Goal: Communication & Community: Answer question/provide support

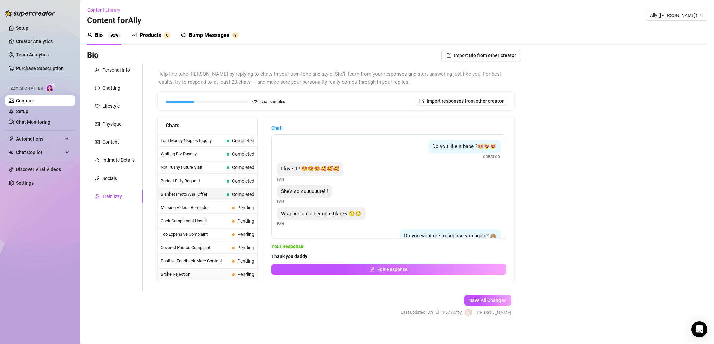
click at [208, 276] on span "Broke Rejection" at bounding box center [195, 274] width 68 height 7
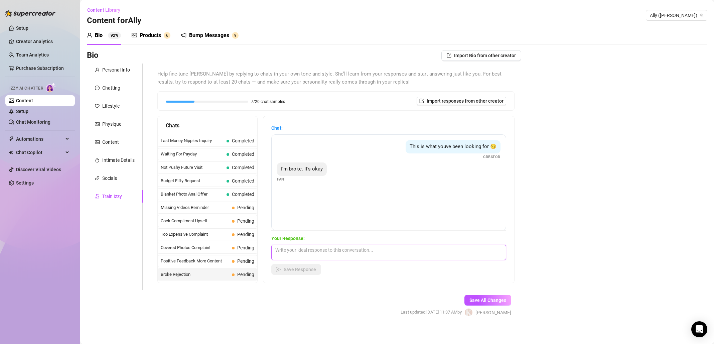
click at [350, 256] on textarea at bounding box center [388, 252] width 235 height 15
click at [437, 248] on textarea "No your not. Just save a week of coffee! :-). I will be your daily caffeine." at bounding box center [388, 252] width 235 height 15
type textarea "No your not. Just save a week of coffee! :-). I will be your daily caffeine of …"
click at [307, 273] on button "Save Response" at bounding box center [296, 269] width 50 height 11
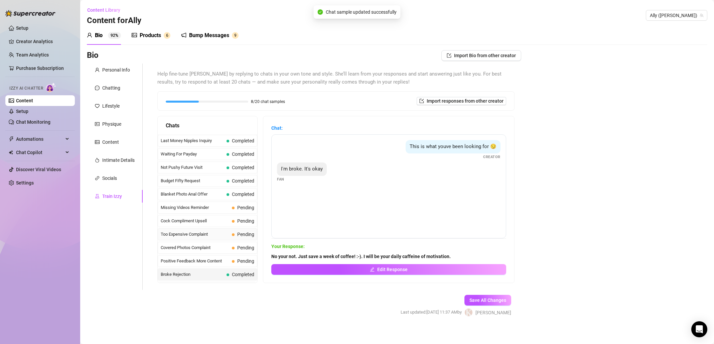
click at [196, 232] on span "Too Expensive Complaint" at bounding box center [195, 234] width 68 height 7
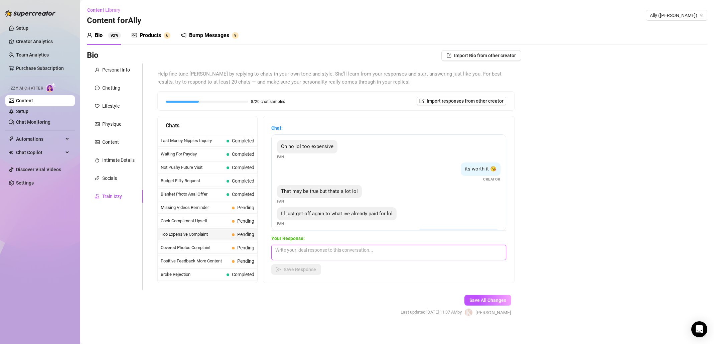
click at [358, 254] on textarea at bounding box center [388, 252] width 235 height 15
type textarea "t"
type textarea "T"
type textarea "a"
type textarea "A"
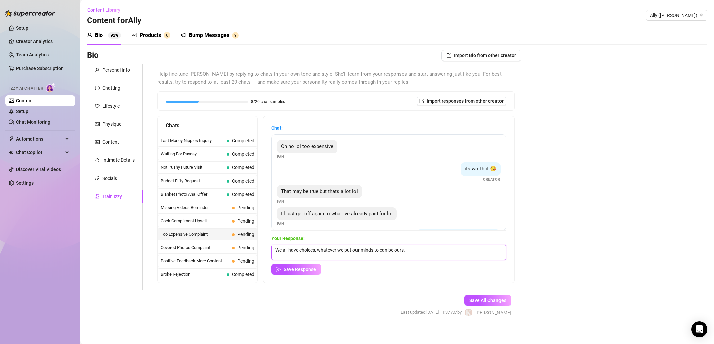
drag, startPoint x: 321, startPoint y: 250, endPoint x: 271, endPoint y: 252, distance: 50.2
click at [271, 252] on div "Chat: Oh no lol too expensive Fan its worth it 😘 Creator That may be true but t…" at bounding box center [388, 199] width 251 height 166
click at [377, 252] on textarea "Whatever we put our minds to can be ours." at bounding box center [388, 252] width 235 height 15
click at [393, 252] on textarea "Whatever we put our minds to can be ours." at bounding box center [388, 252] width 235 height 15
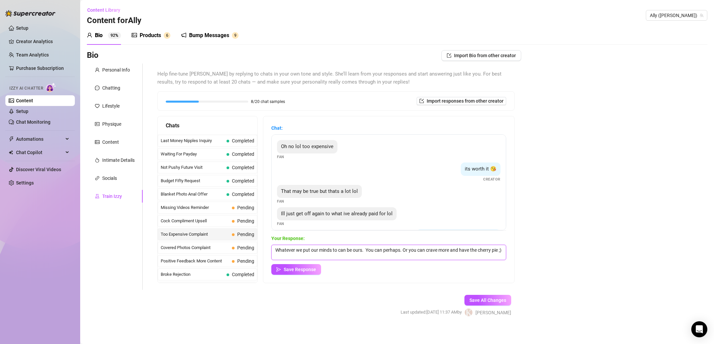
click at [365, 248] on textarea "Whatever we put our minds to can be ours. You can perhaps. Or you can crave mor…" at bounding box center [388, 252] width 235 height 15
type textarea "Whatever we put our minds to can be ours.! ...You can perhaps. Or you can crave…"
click at [300, 269] on span "Save Response" at bounding box center [300, 269] width 32 height 5
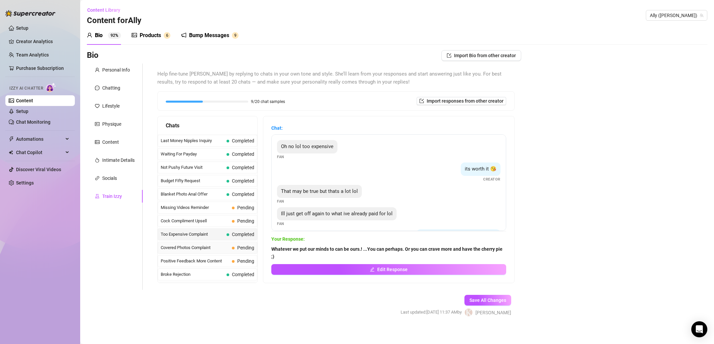
click at [209, 246] on span "Covered Photos Complaint" at bounding box center [195, 247] width 68 height 7
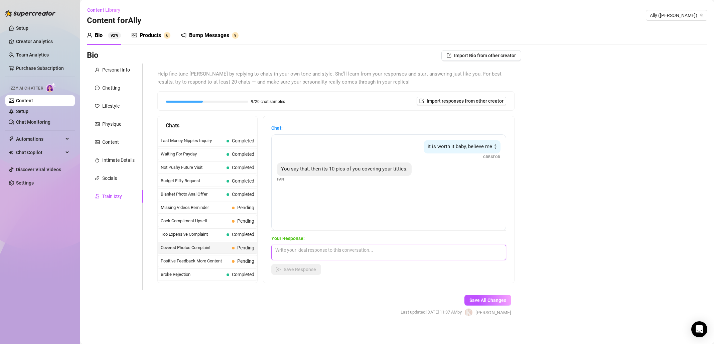
click at [365, 255] on textarea at bounding box center [388, 252] width 235 height 15
click at [383, 250] on textarea "You adore the teasing and chasing... If I just gave it to you now I would have …" at bounding box center [388, 252] width 235 height 15
click at [494, 251] on textarea "You adore the teasing and chasing... If I just gave it all to you now I would h…" at bounding box center [388, 252] width 235 height 15
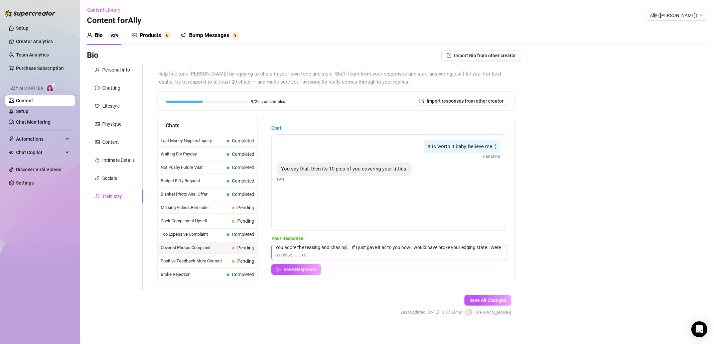
drag, startPoint x: 288, startPoint y: 257, endPoint x: 274, endPoint y: 256, distance: 14.1
click at [274, 256] on textarea "You adore the teasing and chasing... If I just gave it all to you now I would h…" at bounding box center [388, 252] width 235 height 15
type textarea "You adore the teasing and chasing... If I just gave it all to you now I would h…"
click at [290, 269] on span "Save Response" at bounding box center [300, 269] width 32 height 5
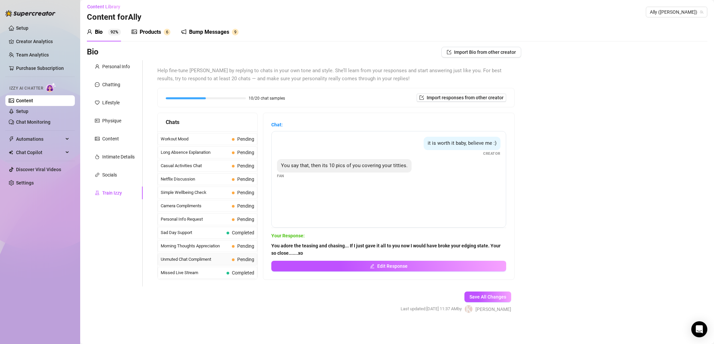
scroll to position [4, 0]
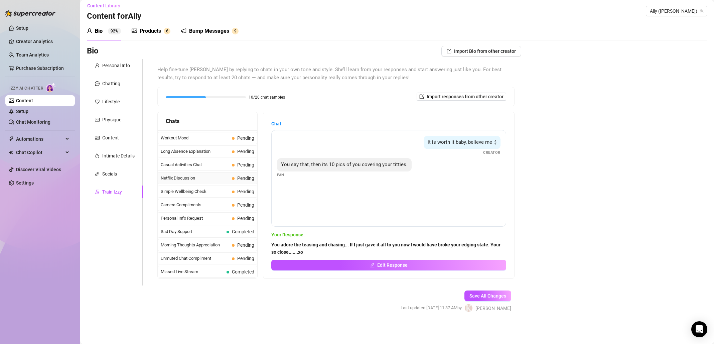
click at [206, 179] on span "Netflix Discussion" at bounding box center [195, 178] width 68 height 7
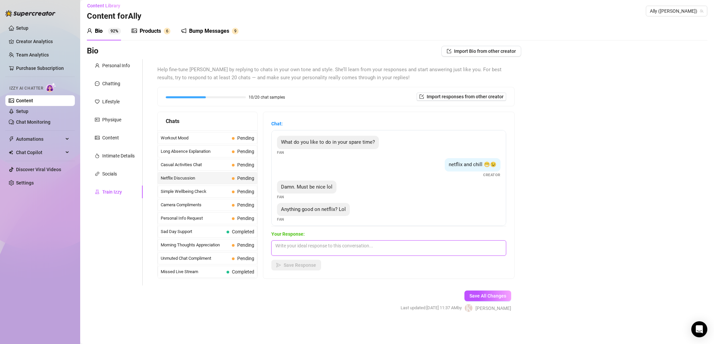
click at [325, 248] on textarea at bounding box center [388, 247] width 235 height 15
click at [408, 246] on textarea "I was going to ask you the same thing. I love Romantic or hella funny!" at bounding box center [388, 247] width 235 height 15
click at [440, 248] on textarea "I was going to ask you the same thing. I love Romantic or hella Funny!" at bounding box center [388, 247] width 235 height 15
type textarea "I was going to ask you the same thing. I love Romantic or hella Funny!"
click at [317, 265] on button "Save Response" at bounding box center [296, 265] width 50 height 11
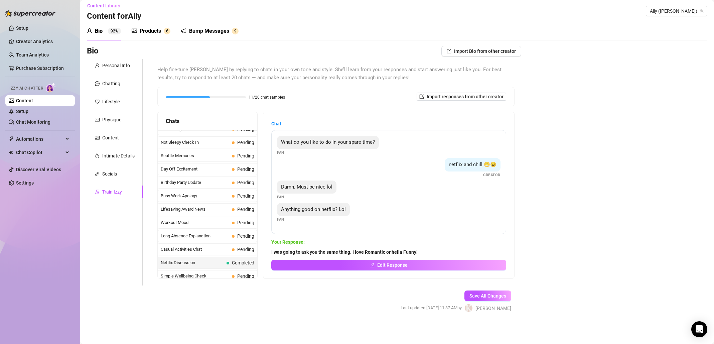
scroll to position [600, 0]
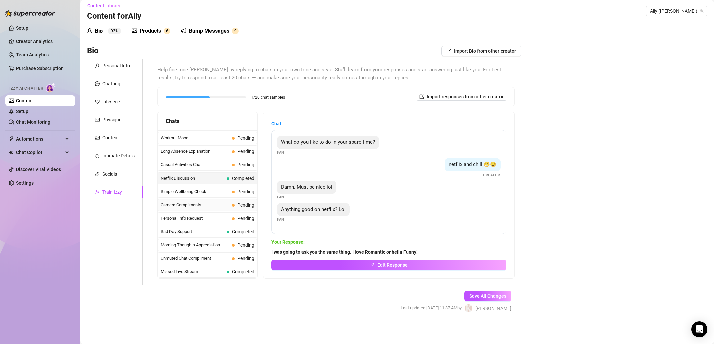
click at [212, 208] on span "Camera Compliments" at bounding box center [195, 204] width 68 height 7
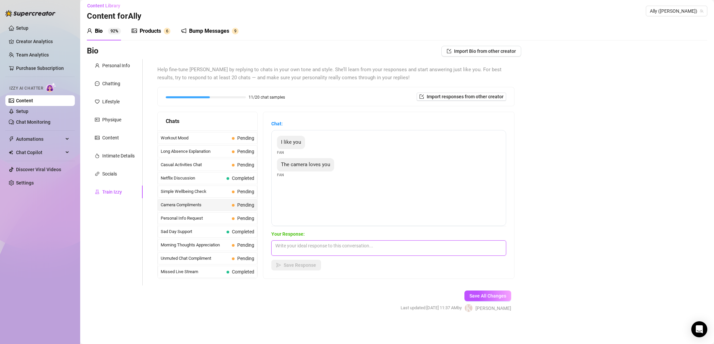
click at [306, 246] on textarea at bounding box center [388, 247] width 235 height 15
type textarea "Thank you [PERSON_NAME]! I think I love the camera too"
click at [305, 267] on span "Save Response" at bounding box center [300, 264] width 32 height 5
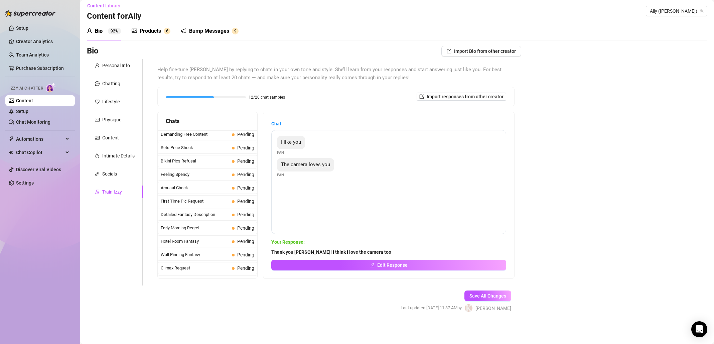
scroll to position [0, 0]
click at [206, 204] on span "Missing Videos Reminder" at bounding box center [195, 203] width 68 height 7
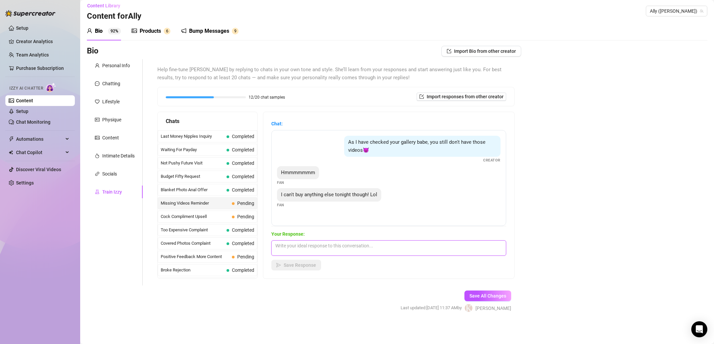
click at [346, 249] on textarea at bounding box center [388, 247] width 235 height 15
type textarea "Well, tonight will be yours to adore."
click at [310, 267] on span "Save Response" at bounding box center [300, 264] width 32 height 5
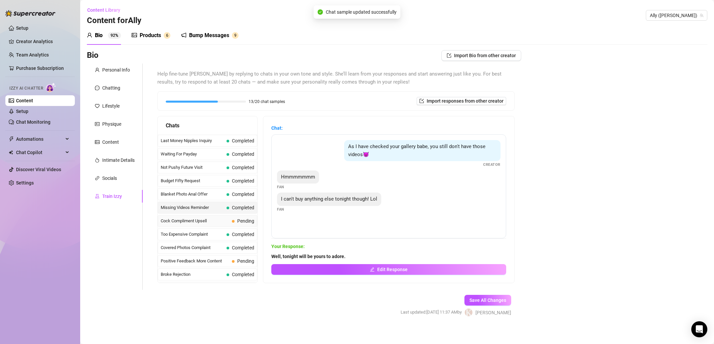
click at [211, 219] on span "Cock Compliment Upsell" at bounding box center [195, 220] width 68 height 7
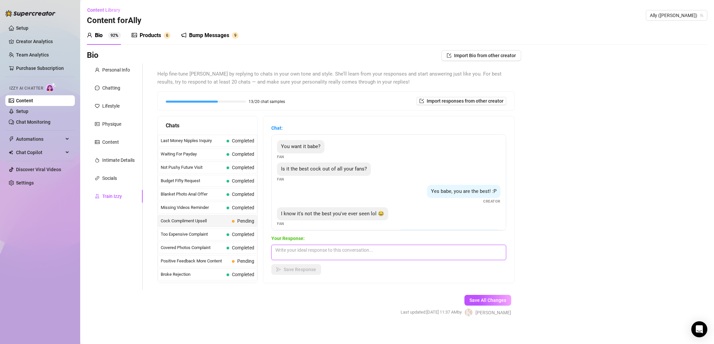
click at [317, 255] on textarea at bounding box center [388, 252] width 235 height 15
type textarea "Sometime the best is not the greatest! lol. maybe you can make it even better. …"
click at [317, 267] on button "Save Response" at bounding box center [296, 269] width 50 height 11
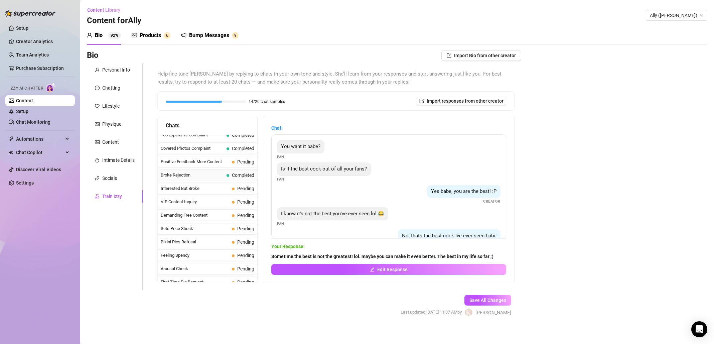
scroll to position [92, 0]
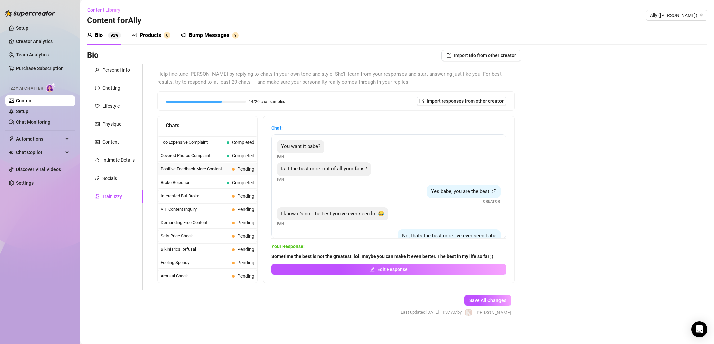
click at [215, 169] on span "Positive Feedback More Content" at bounding box center [195, 169] width 68 height 7
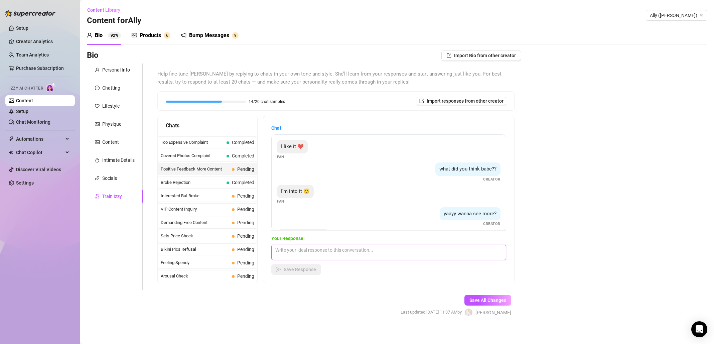
click at [358, 255] on textarea at bounding box center [388, 252] width 235 height 15
type textarea ";)"
click at [299, 270] on span "Save Response" at bounding box center [300, 269] width 32 height 5
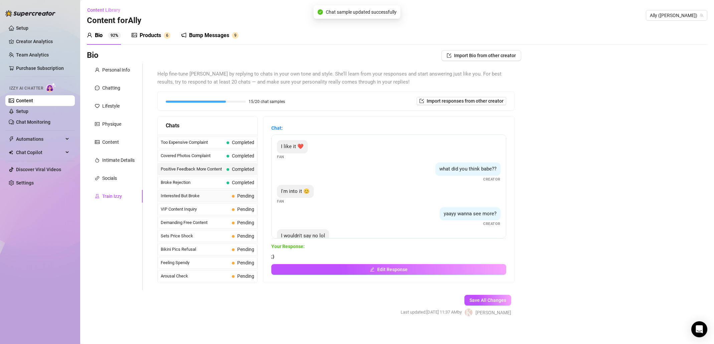
click at [202, 196] on span "Interested But Broke" at bounding box center [195, 195] width 68 height 7
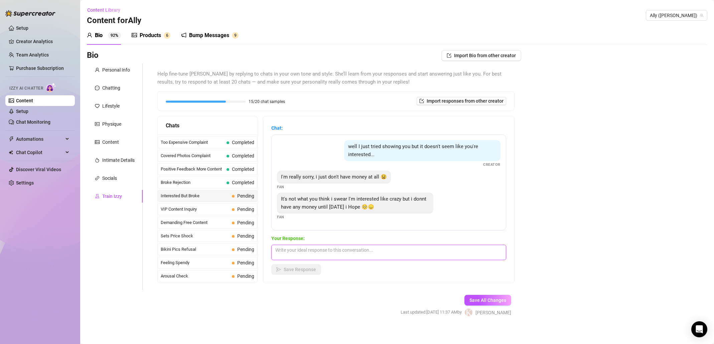
click at [370, 253] on textarea at bounding box center [388, 252] width 235 height 15
click at [373, 251] on textarea "Then lets make TGIF the best ever party. You + ME." at bounding box center [388, 252] width 235 height 15
type textarea "Then lets make TGIF the best ever party. You + ME."
click at [314, 269] on span "Save Response" at bounding box center [300, 269] width 32 height 5
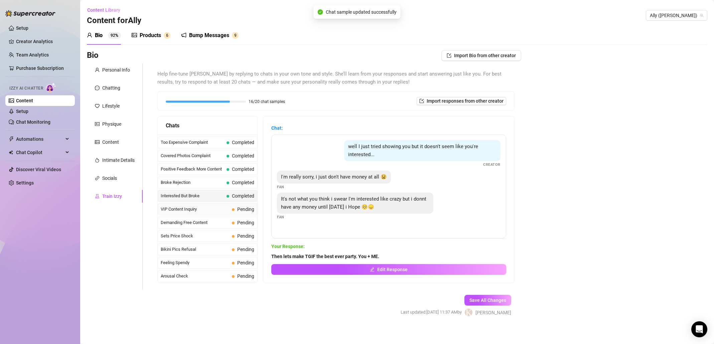
click at [208, 209] on span "VIP Content Inquiry" at bounding box center [195, 209] width 68 height 7
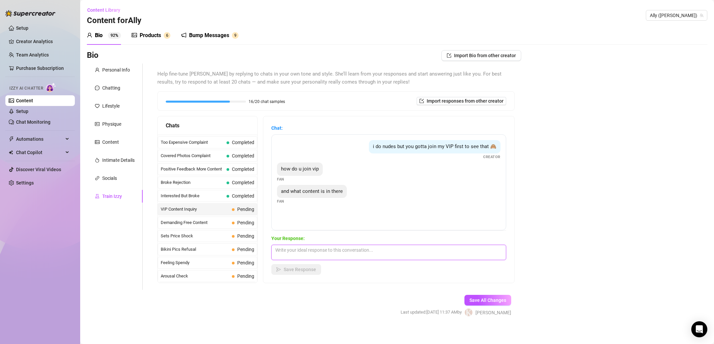
click at [323, 253] on textarea at bounding box center [388, 252] width 235 height 15
type textarea "JUICY,,,, LIKE YOU LIKE IT! GOTTA SEE"
click at [316, 270] on span "Save Response" at bounding box center [300, 269] width 32 height 5
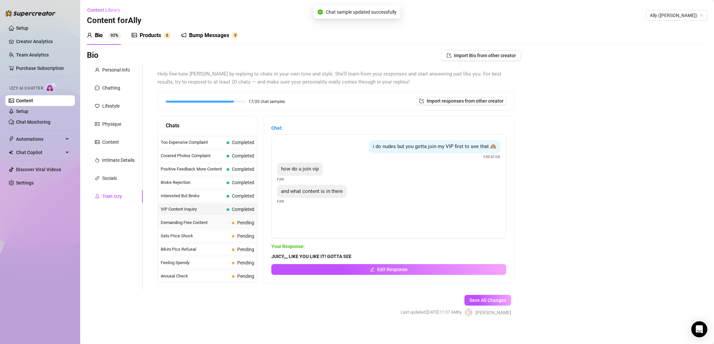
click at [202, 220] on span "Demanding Free Content" at bounding box center [195, 222] width 68 height 7
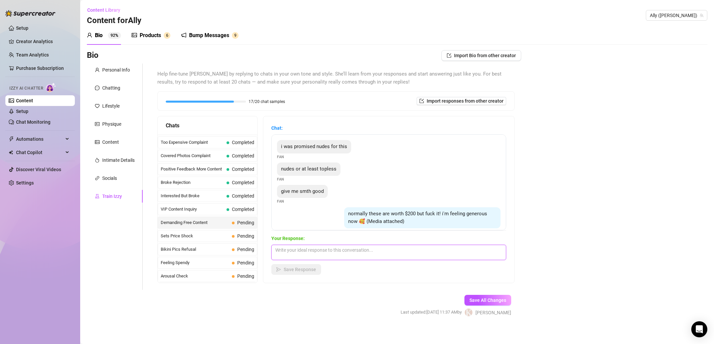
click at [326, 257] on textarea at bounding box center [388, 252] width 235 height 15
type textarea "t"
type textarea "Thank you baby!"
click at [291, 272] on button "Save Response" at bounding box center [296, 269] width 50 height 11
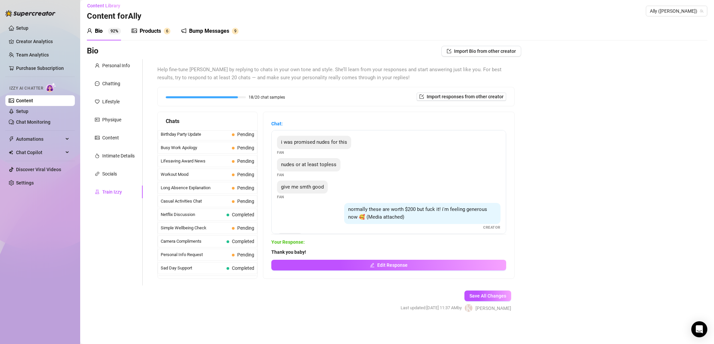
scroll to position [547, 0]
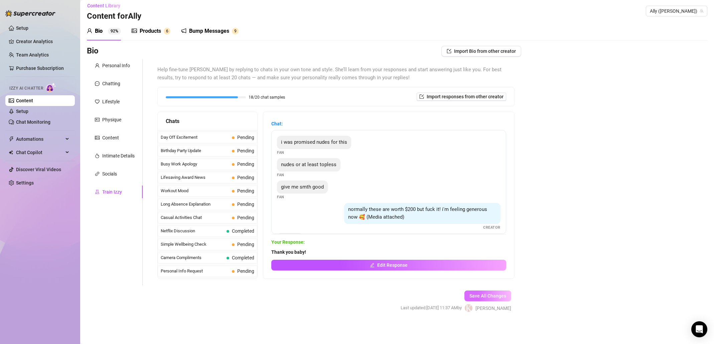
click at [496, 293] on span "Save All Changes" at bounding box center [487, 295] width 37 height 5
click at [213, 257] on span "Unmuted Chat Compliment" at bounding box center [195, 258] width 68 height 7
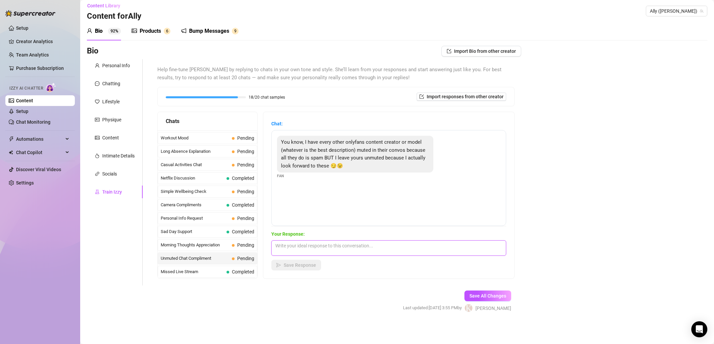
click at [329, 248] on textarea at bounding box center [388, 247] width 235 height 15
click at [332, 245] on textarea "Awwwwww, that means alot to me. Real sees Real." at bounding box center [388, 247] width 235 height 15
type textarea "Awwwwww, that means a lot to me. Real sees Real."
click at [317, 268] on button "Save Response" at bounding box center [296, 265] width 50 height 11
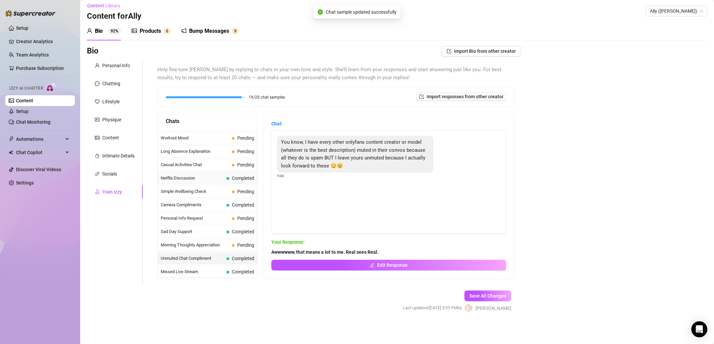
click at [212, 180] on span "Netflix Discussion" at bounding box center [192, 178] width 63 height 7
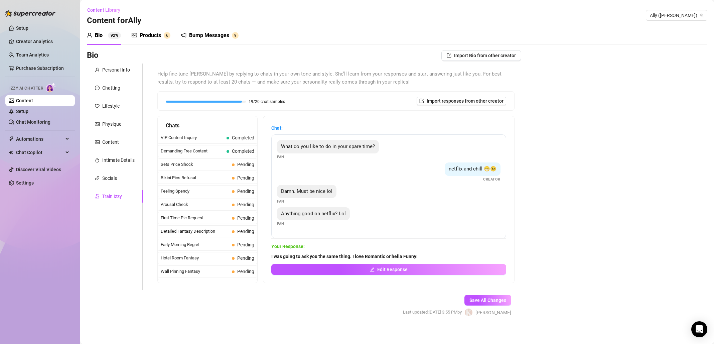
scroll to position [177, 0]
click at [208, 151] on span "Sets Price Shock" at bounding box center [195, 150] width 68 height 7
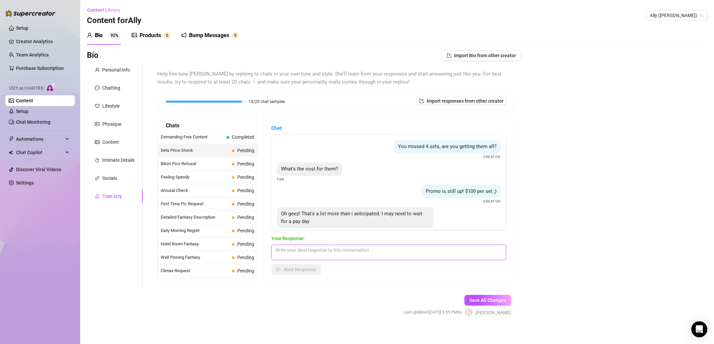
click at [357, 254] on textarea at bounding box center [388, 252] width 235 height 15
type textarea "Then lets make pay day the best day yet."
click at [307, 274] on button "Save Response" at bounding box center [296, 269] width 50 height 11
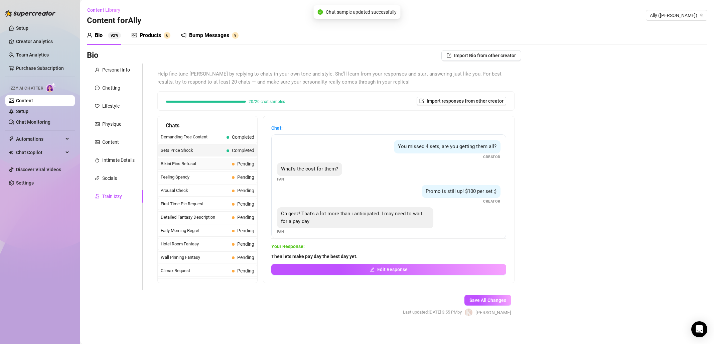
click at [190, 164] on span "Bikini Pics Refusal" at bounding box center [195, 163] width 68 height 7
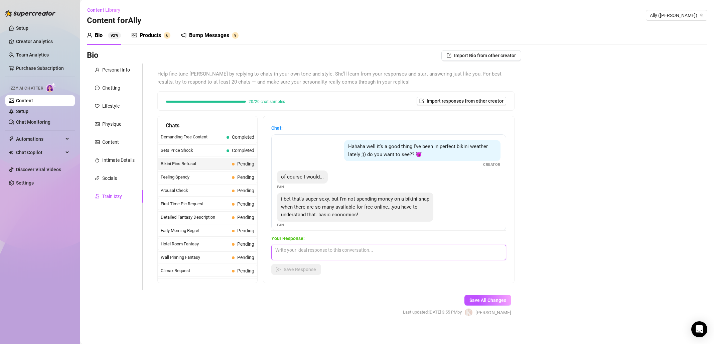
click at [354, 252] on textarea at bounding box center [388, 252] width 235 height 15
type textarea "a"
type textarea "hahahahah I get it.... but how many hot skinny black woman out there looking li…"
click at [297, 271] on span "Save Response" at bounding box center [300, 269] width 32 height 5
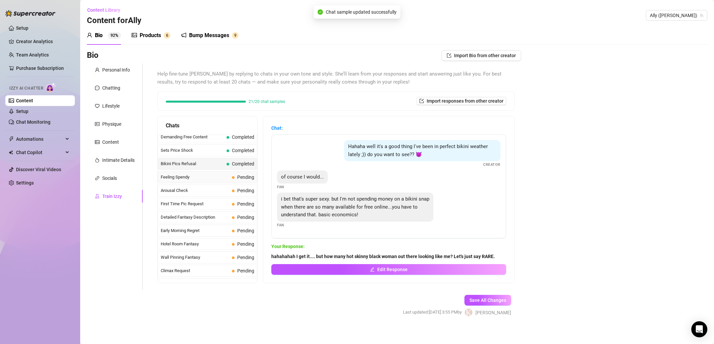
click at [198, 174] on span "Feeling Spendy" at bounding box center [195, 177] width 68 height 7
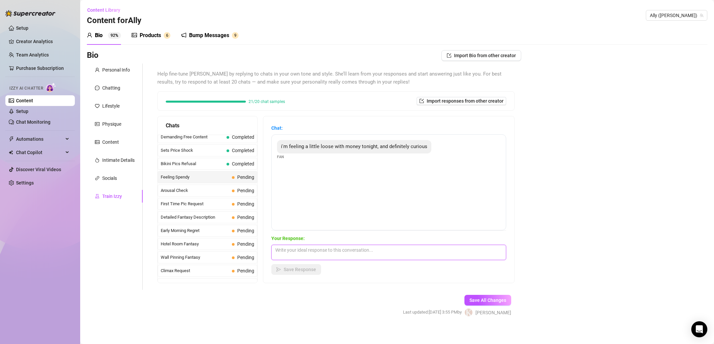
click at [361, 254] on textarea at bounding box center [388, 252] width 235 height 15
click at [318, 250] on textarea "Then what are you suggestions.........." at bounding box center [388, 252] width 235 height 15
type textarea "Then what are your suggestions.........."
click at [318, 273] on button "Save Response" at bounding box center [296, 269] width 50 height 11
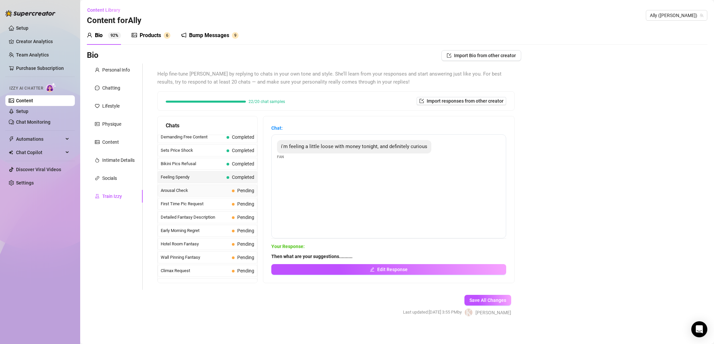
click at [206, 189] on span "Arousal Check" at bounding box center [195, 190] width 68 height 7
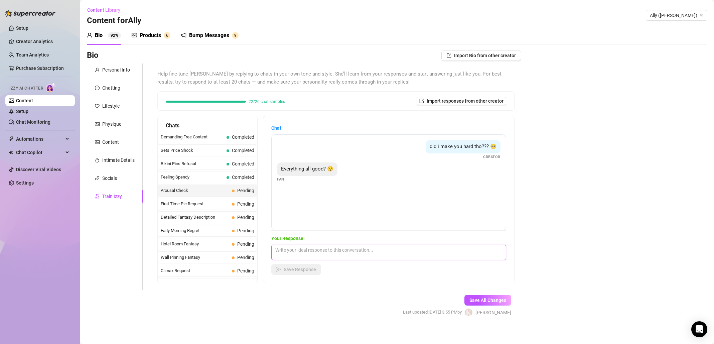
click at [315, 251] on textarea at bounding box center [388, 252] width 235 height 15
type textarea "Always babe xo. You?"
click at [302, 275] on div "Chat: did i make you hard tho??? 🥺 Creator Everything all good? 😯 Fan Your Resp…" at bounding box center [388, 199] width 251 height 166
click at [294, 270] on span "Save Response" at bounding box center [300, 269] width 32 height 5
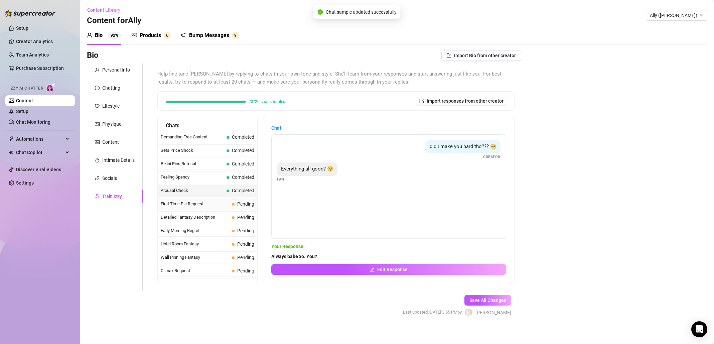
click at [210, 205] on span "First Time Pic Request" at bounding box center [195, 203] width 68 height 7
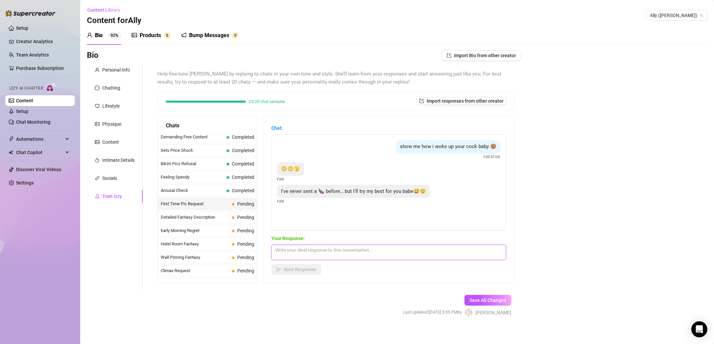
click at [356, 254] on textarea at bounding box center [388, 252] width 235 height 15
type textarea "oh la la"
click at [321, 270] on button "Save Response" at bounding box center [296, 269] width 50 height 11
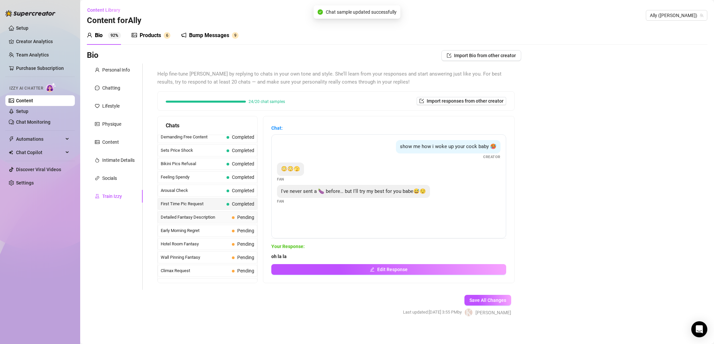
click at [196, 217] on span "Detailed Fantasy Description" at bounding box center [195, 217] width 68 height 7
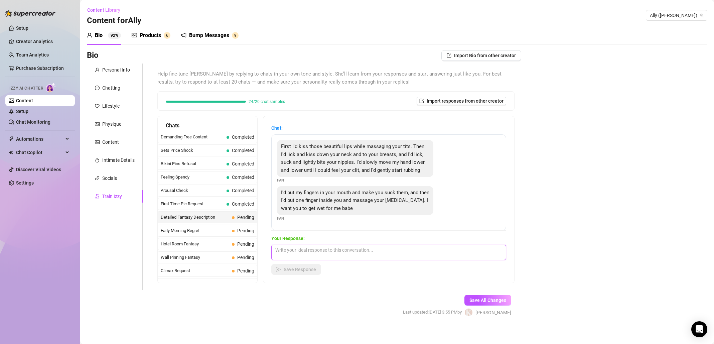
click at [347, 256] on textarea at bounding box center [388, 252] width 235 height 15
type textarea "I am always wet.... I thought you wanted to put your cock inside me raw. And I'…"
click at [295, 274] on button "Save Response" at bounding box center [296, 269] width 50 height 11
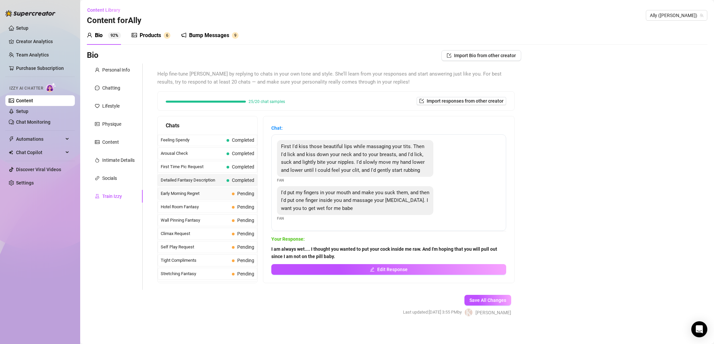
scroll to position [215, 0]
click at [202, 196] on div "Early Morning Regret Pending" at bounding box center [208, 193] width 100 height 12
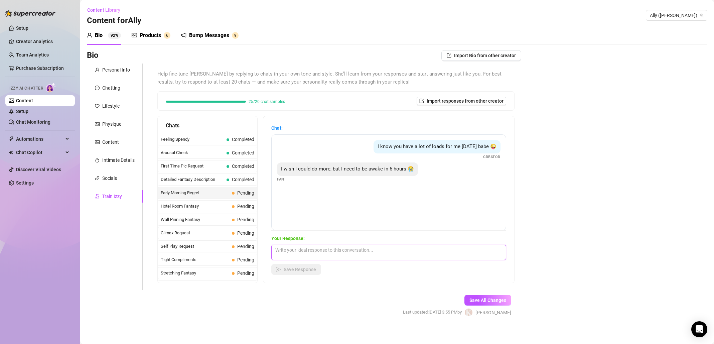
click at [382, 255] on textarea at bounding box center [388, 252] width 235 height 15
click at [432, 257] on textarea "You can go to sleep, or I could suck your cock really fast and help you sleep b…" at bounding box center [388, 252] width 235 height 15
type textarea "You can go to sleep, or I could suck your cock really fast and help you sleep b…"
click at [308, 274] on button "Save Response" at bounding box center [296, 269] width 50 height 11
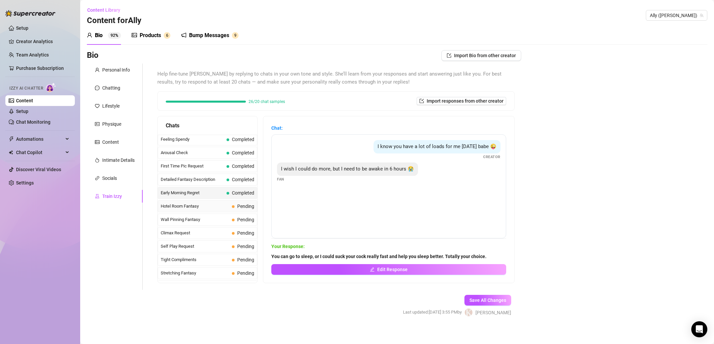
click at [211, 206] on span "Hotel Room Fantasy" at bounding box center [195, 206] width 68 height 7
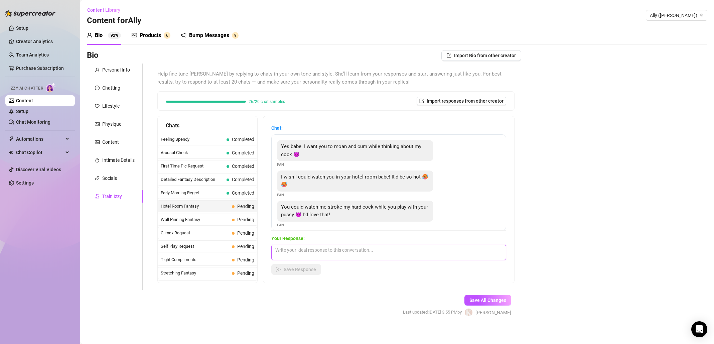
click at [350, 251] on textarea at bounding box center [388, 252] width 235 height 15
click at [292, 184] on div "I wish I could watch you in your hotel room babe! It'd be so hot 🥵🥵" at bounding box center [355, 180] width 156 height 21
copy span "I wish I could watch you in your hotel room babe! It'd be so hot 🥵🥵"
click at [355, 250] on textarea "Me toooo so hot" at bounding box center [388, 252] width 235 height 15
paste textarea "🥵"
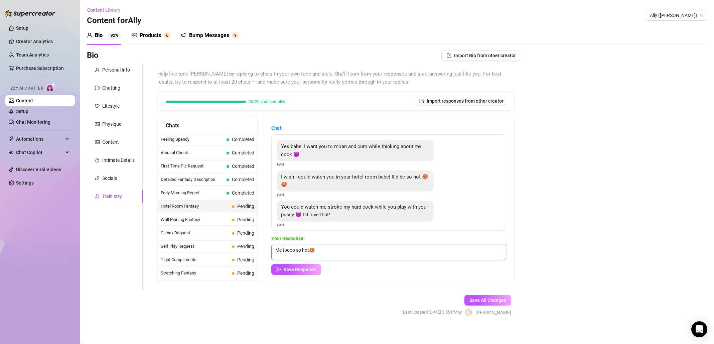
click at [314, 248] on textarea "Me toooo so hot🥵" at bounding box center [388, 252] width 235 height 15
type textarea "Me toooo so hot 🥵"
click at [306, 269] on span "Save Response" at bounding box center [300, 269] width 32 height 5
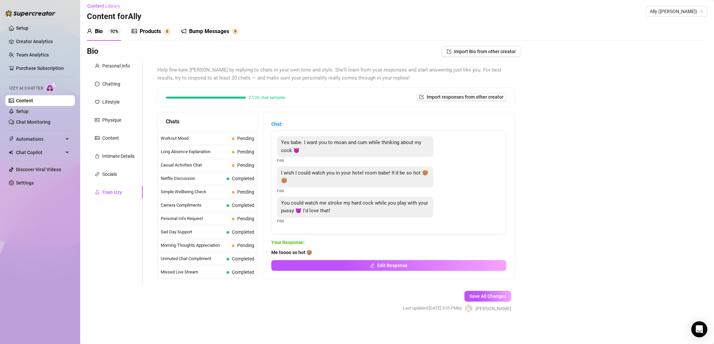
scroll to position [4, 0]
click at [206, 244] on span "Morning Thoughts Appreciation" at bounding box center [195, 245] width 68 height 7
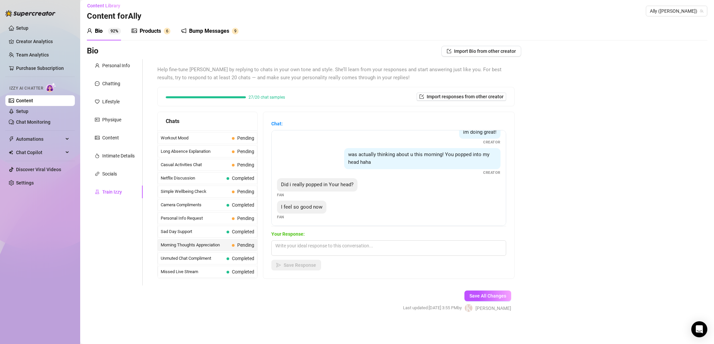
scroll to position [57, 0]
click at [352, 251] on textarea at bounding box center [388, 247] width 235 height 15
click at [402, 249] on textarea at bounding box center [388, 247] width 235 height 15
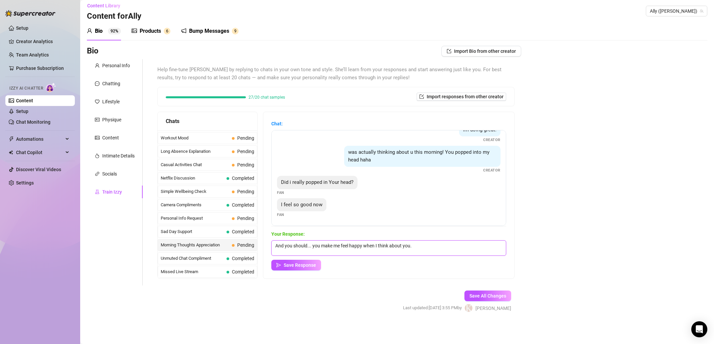
click at [366, 245] on textarea "And you should... you make me feel happy when I think about you." at bounding box center [388, 247] width 235 height 15
type textarea "And you should... you make me feel sexy and naughty when I think about you."
click at [309, 268] on button "Save Response" at bounding box center [296, 265] width 50 height 11
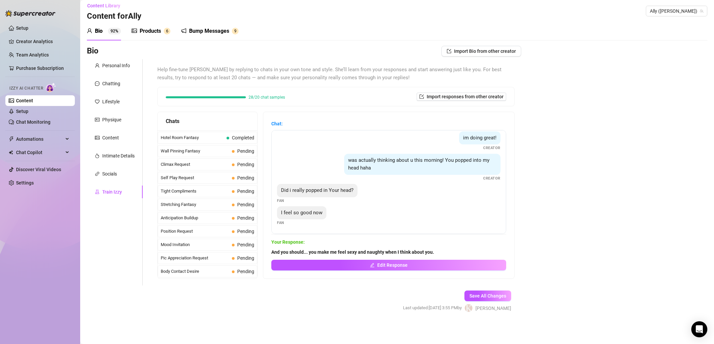
scroll to position [268, 0]
click at [208, 163] on span "Wall Pinning Fantasy" at bounding box center [195, 162] width 68 height 7
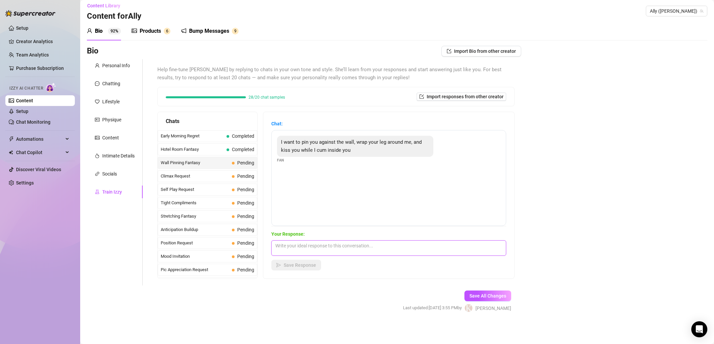
click at [350, 250] on textarea at bounding box center [388, 247] width 235 height 15
type textarea "Oh my! mmmmmm I love that breed me please baby"
click at [302, 264] on span "Save Response" at bounding box center [300, 264] width 32 height 5
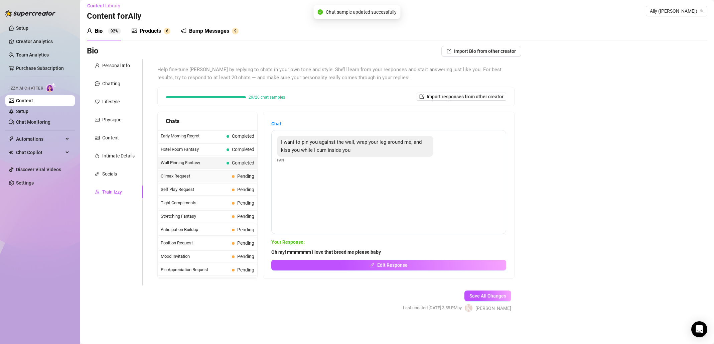
click at [213, 177] on span "Climax Request" at bounding box center [195, 176] width 68 height 7
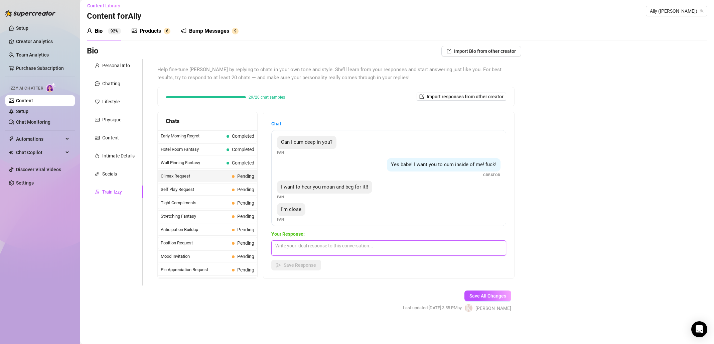
click at [367, 253] on textarea at bounding box center [388, 247] width 235 height 15
type textarea "YES!!! CUM DEEP IN ME!!!!"
click at [307, 266] on span "Save Response" at bounding box center [300, 264] width 32 height 5
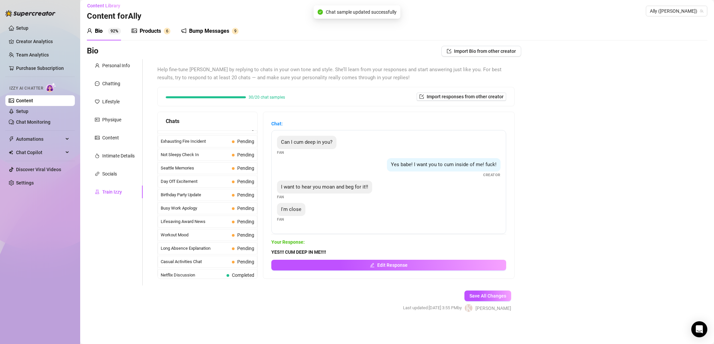
scroll to position [600, 0]
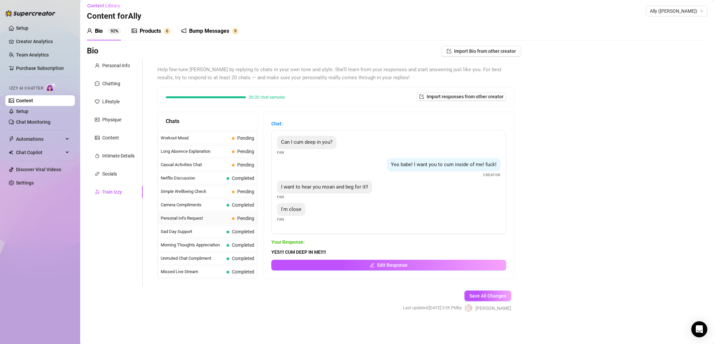
click at [215, 222] on div "Personal Info Request Pending" at bounding box center [208, 218] width 100 height 12
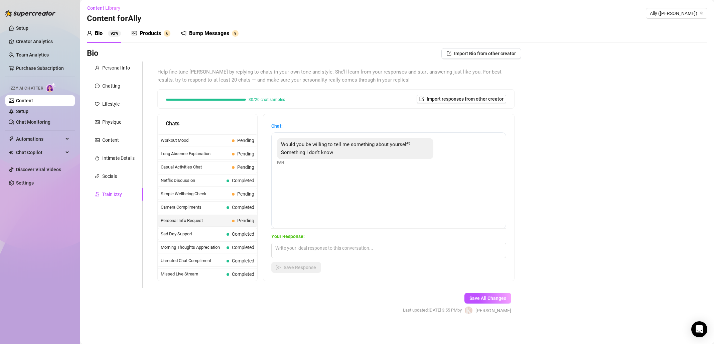
scroll to position [4, 0]
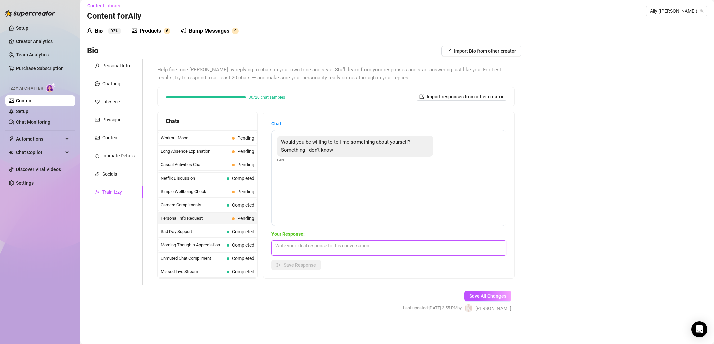
click at [366, 250] on textarea at bounding box center [388, 247] width 235 height 15
type textarea "h"
type textarea "Hmmmmmm let's start with questions. Give me a few.."
click at [306, 265] on span "Save Response" at bounding box center [300, 264] width 32 height 5
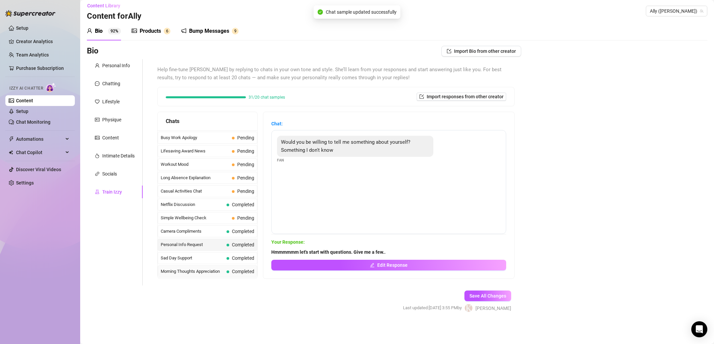
scroll to position [555, 0]
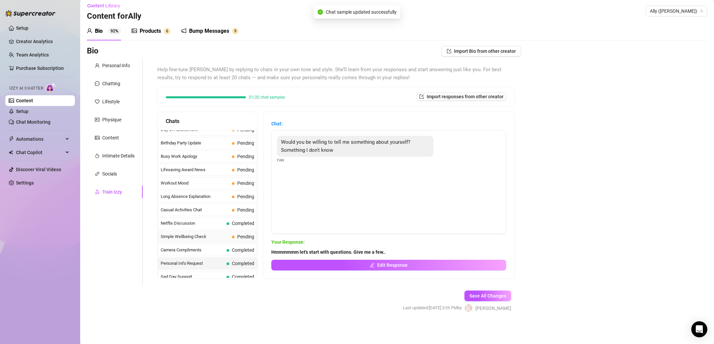
click at [199, 231] on div "Simple Wellbeing Check Pending" at bounding box center [208, 236] width 100 height 12
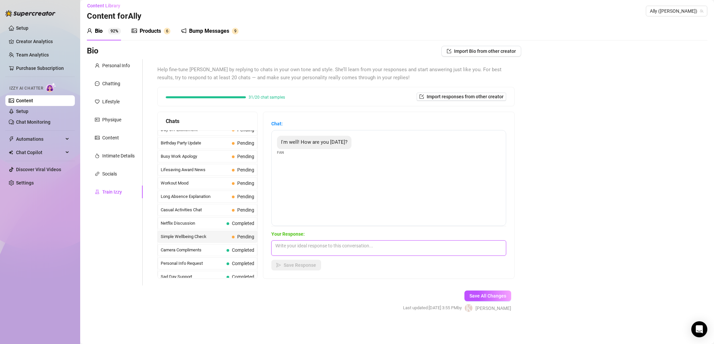
click at [323, 250] on textarea at bounding box center [388, 247] width 235 height 15
type textarea "I am great babe."
click at [314, 267] on span "Save Response" at bounding box center [300, 264] width 32 height 5
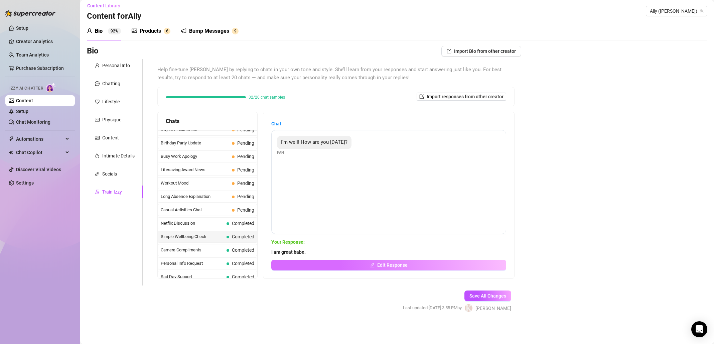
click at [315, 264] on button "Edit Response" at bounding box center [388, 265] width 235 height 11
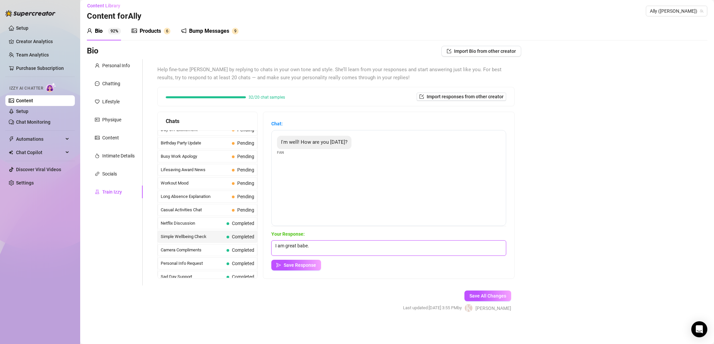
drag, startPoint x: 303, startPoint y: 245, endPoint x: 271, endPoint y: 244, distance: 31.4
click at [271, 244] on div "Chat: I'm well! How are you [DATE]? Fan Your Response: I am great babe. Save Re…" at bounding box center [388, 195] width 251 height 166
click at [342, 249] on textarea "I am amazing babe." at bounding box center [388, 247] width 235 height 15
type textarea "I am amazing babe"
click at [309, 267] on span "Save Response" at bounding box center [300, 264] width 32 height 5
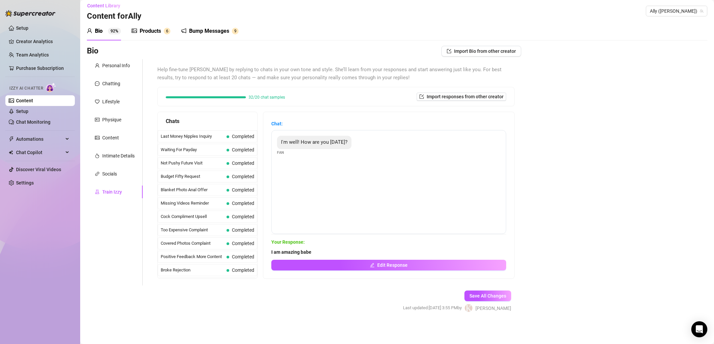
scroll to position [600, 0]
click at [209, 164] on span "Casual Activities Chat" at bounding box center [195, 164] width 68 height 7
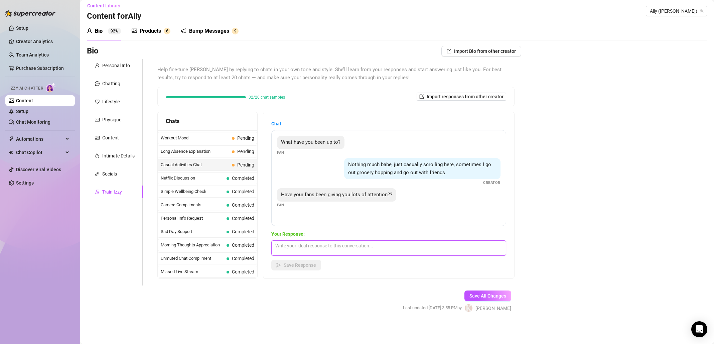
click at [347, 253] on textarea at bounding box center [388, 247] width 235 height 15
click at [350, 250] on textarea at bounding box center [388, 247] width 235 height 15
type textarea "Y"
type textarea "lol sometimes. But my fav is always 1 - on 1 attention."
click at [291, 270] on div "Chat: What have you been up to? Fan Nothing much babe, just casually scrolling …" at bounding box center [388, 195] width 251 height 166
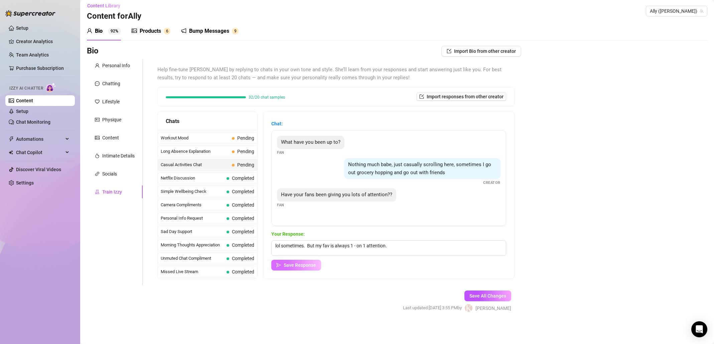
click at [307, 265] on span "Save Response" at bounding box center [300, 264] width 32 height 5
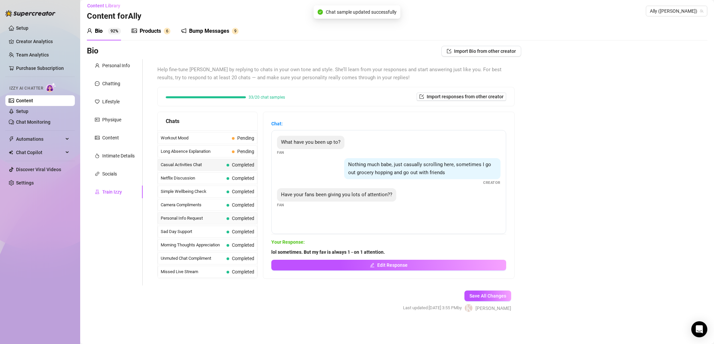
scroll to position [592, 0]
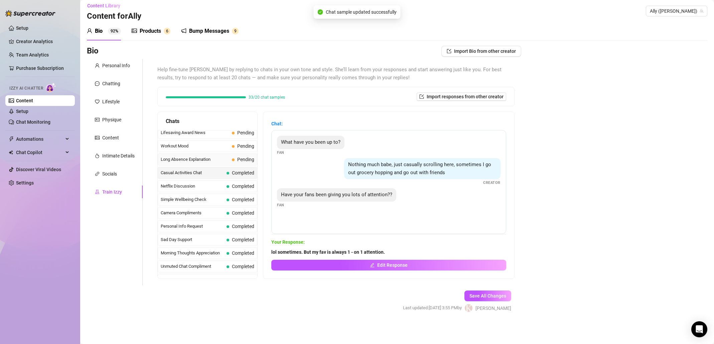
click at [205, 160] on span "Long Absence Explanation" at bounding box center [195, 159] width 68 height 7
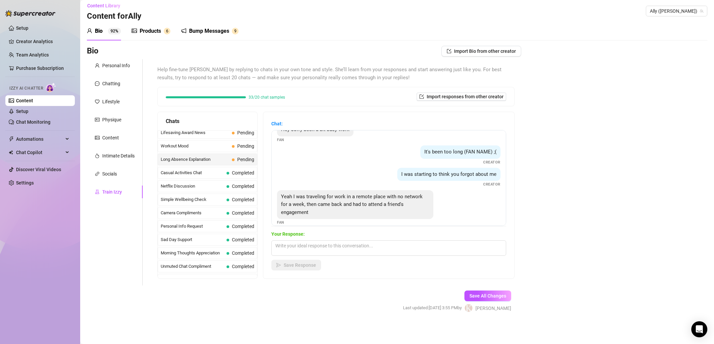
scroll to position [20, 0]
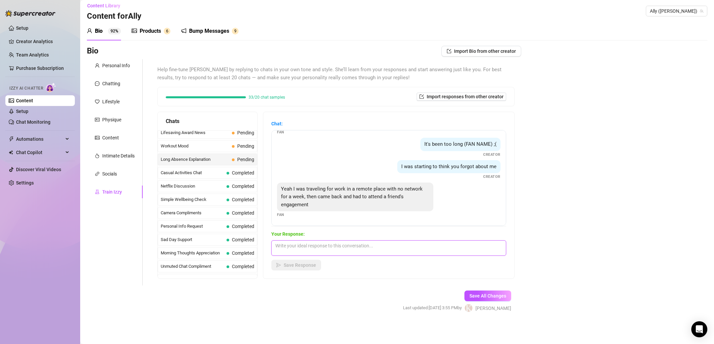
click at [353, 251] on textarea at bounding box center [388, 247] width 235 height 15
type textarea "How was it? Did you have fun? Did you do anything worth sharing with me?"
click at [301, 268] on span "Save Response" at bounding box center [300, 264] width 32 height 5
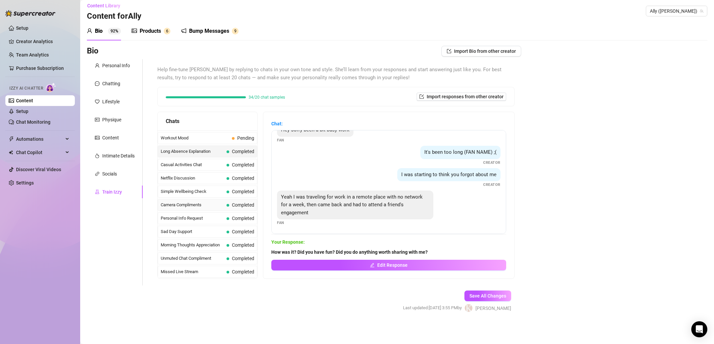
scroll to position [598, 0]
click at [213, 140] on span "Workout Mood" at bounding box center [195, 139] width 68 height 7
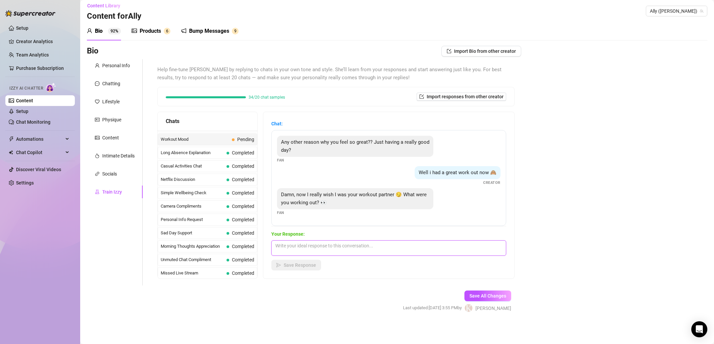
click at [347, 249] on textarea at bounding box center [388, 247] width 235 height 15
click at [423, 252] on textarea "That would be amazing too. I would love that acually." at bounding box center [388, 247] width 235 height 15
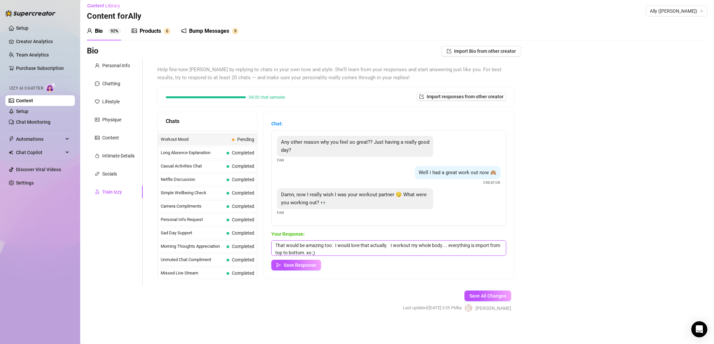
scroll to position [3, 0]
drag, startPoint x: 296, startPoint y: 253, endPoint x: 272, endPoint y: 253, distance: 24.4
click at [272, 253] on div "Chat: Any other reason why you feel so great?? Just having a really good day? F…" at bounding box center [388, 195] width 251 height 166
click at [343, 250] on textarea "That would be amazing too. I would love that actually. I workout my whole body.…" at bounding box center [388, 247] width 235 height 15
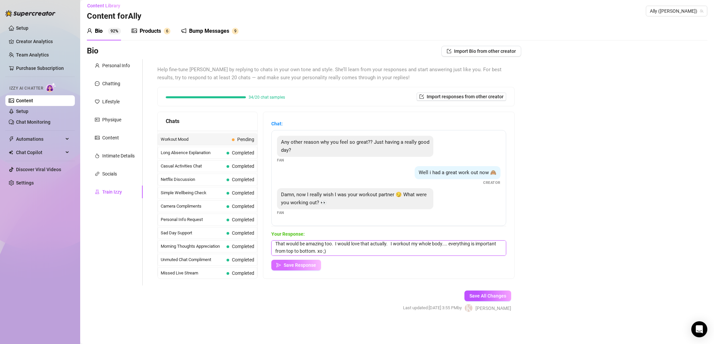
type textarea "That would be amazing too. I would love that actually. I workout my whole body.…"
click at [316, 264] on span "Save Response" at bounding box center [300, 264] width 32 height 5
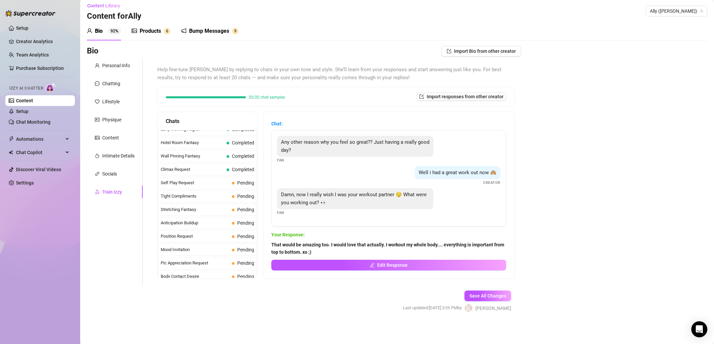
scroll to position [290, 0]
click at [211, 168] on span "Self Play Request" at bounding box center [195, 167] width 68 height 7
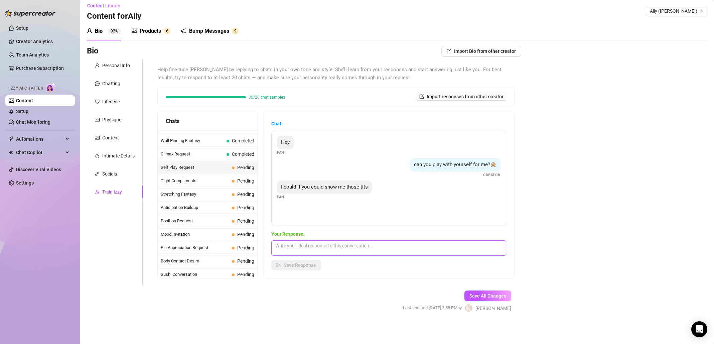
click at [357, 247] on textarea at bounding box center [388, 247] width 235 height 15
drag, startPoint x: 344, startPoint y: 246, endPoint x: 266, endPoint y: 243, distance: 77.9
click at [266, 243] on div "Chats Last Money Nipples Inquiry Completed Waiting For Payday Completed Not Pus…" at bounding box center [335, 195] width 357 height 167
click at [416, 243] on textarea "MMmmmmmm you must be very horny for me" at bounding box center [388, 247] width 235 height 15
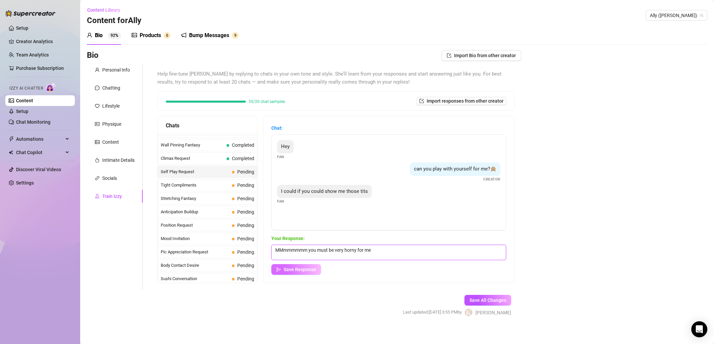
type textarea "MMmmmmmm you must be very horny for me"
click at [312, 271] on span "Save Response" at bounding box center [300, 269] width 32 height 5
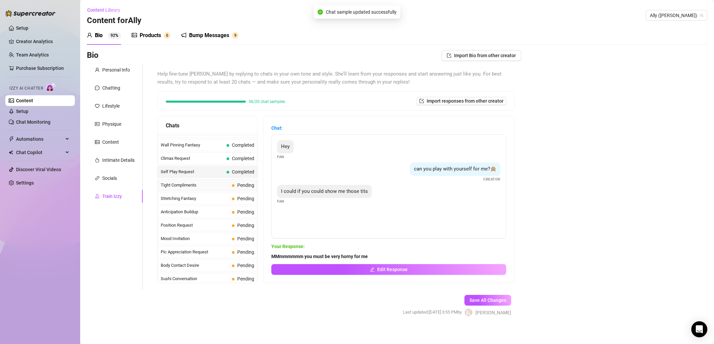
click at [220, 186] on span "Tight Compliments" at bounding box center [195, 185] width 68 height 7
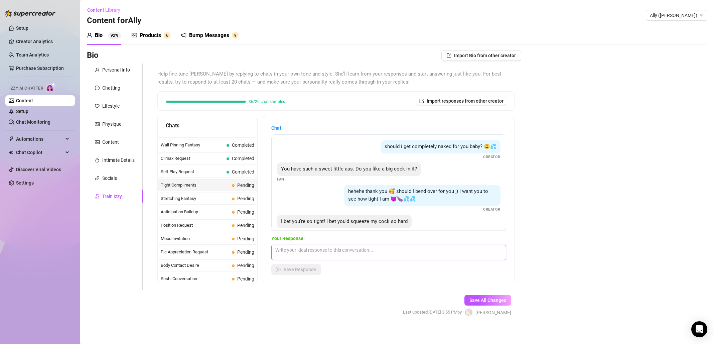
click at [321, 251] on textarea at bounding box center [388, 252] width 235 height 15
drag, startPoint x: 360, startPoint y: 250, endPoint x: 374, endPoint y: 264, distance: 20.1
click at [361, 250] on textarea "From all the workouts I do at the gym. My vagina walls tighten" at bounding box center [388, 252] width 235 height 15
click at [397, 249] on textarea "From all the workouts I do at the gym....My vagina walls tighten" at bounding box center [388, 252] width 235 height 15
click at [436, 248] on textarea "From all the workouts I do at the gym....My vagina walls are so tighten" at bounding box center [388, 252] width 235 height 15
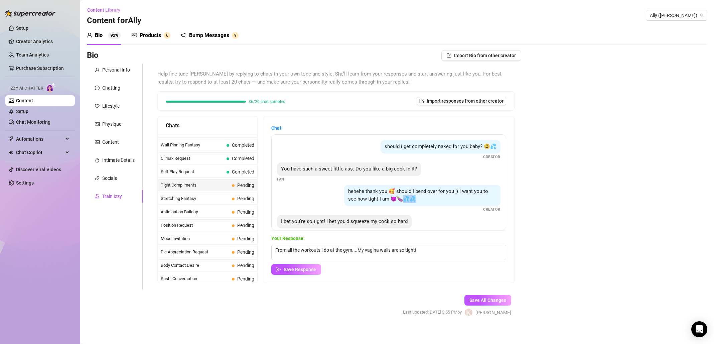
drag, startPoint x: 423, startPoint y: 198, endPoint x: 400, endPoint y: 199, distance: 22.8
click at [400, 199] on div "hehehe thank you 🥰 should I bend over for you ;) I want you to see how tight I …" at bounding box center [422, 195] width 156 height 21
copy span "hehehe thank you 🥰 should I bend over for you ;) I want you to see how tight I …"
click at [431, 249] on textarea "From all the workouts I do at the gym....My vagina walls are so tight!" at bounding box center [388, 252] width 235 height 15
click at [434, 250] on textarea "From all the workouts I do at the gym....My vagina walls are so tight!" at bounding box center [388, 252] width 235 height 15
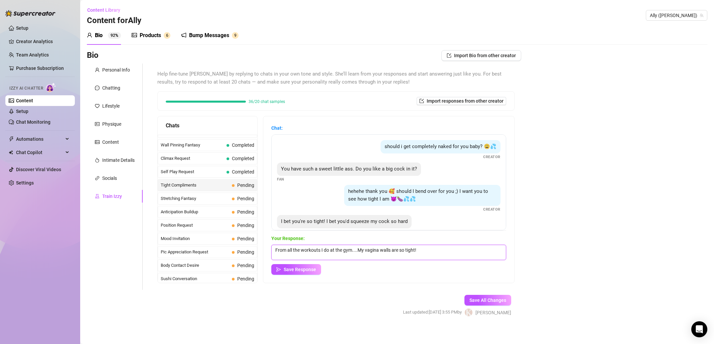
paste textarea "💦💦"
drag, startPoint x: 394, startPoint y: 191, endPoint x: 390, endPoint y: 191, distance: 4.1
click at [390, 191] on span "hehehe thank you 🥰 should I bend over for you ;) I want you to see how tight I …" at bounding box center [418, 195] width 140 height 14
copy span "🥰"
click at [442, 248] on textarea "From all the workouts I do at the gym....My vagina walls are so tight!💦💦" at bounding box center [388, 252] width 235 height 15
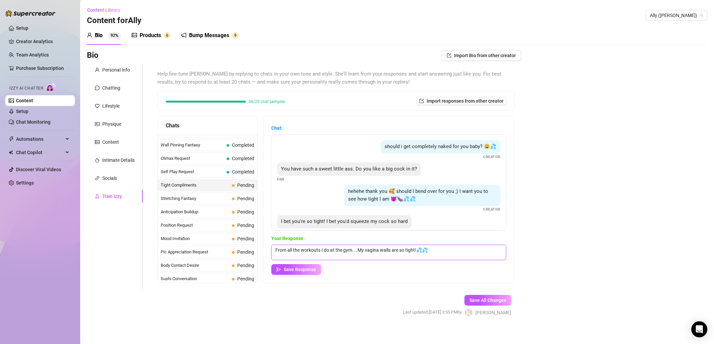
paste textarea
type textarea "From all the workouts I do at the gym....My vagina walls are so tight!💦🥰"
click at [309, 269] on span "Save Response" at bounding box center [300, 269] width 32 height 5
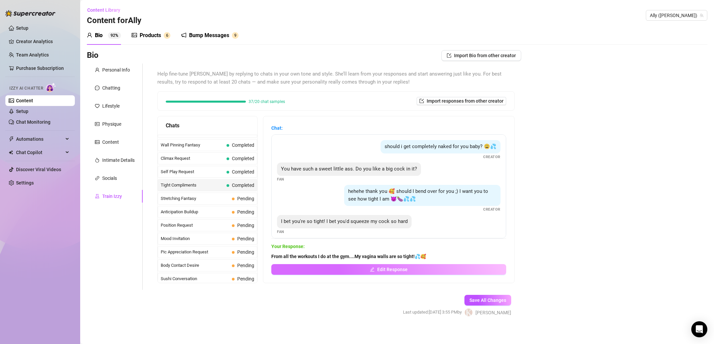
click at [392, 270] on span "Edit Response" at bounding box center [392, 269] width 30 height 5
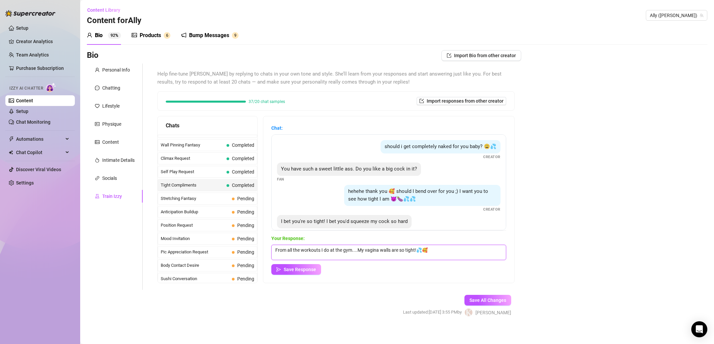
click at [409, 248] on textarea "From all the workouts I do at the gym....My vagina walls are so tight!💦🥰" at bounding box center [388, 252] width 235 height 15
type textarea "From all the workouts I do at the gym....My vagina walls are so wet & tight!💦🥰"
click at [310, 268] on span "Save Response" at bounding box center [300, 269] width 32 height 5
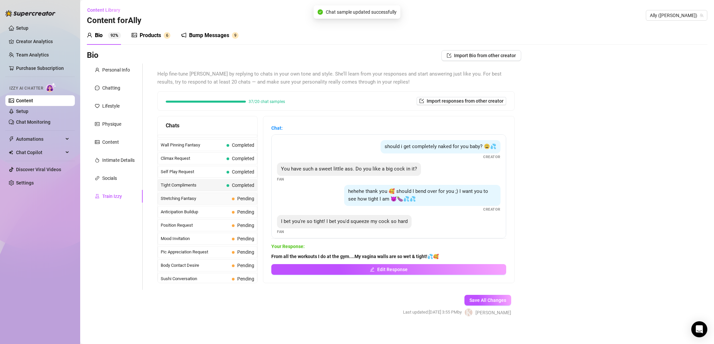
click at [209, 199] on span "Stretching Fantasy" at bounding box center [195, 198] width 68 height 7
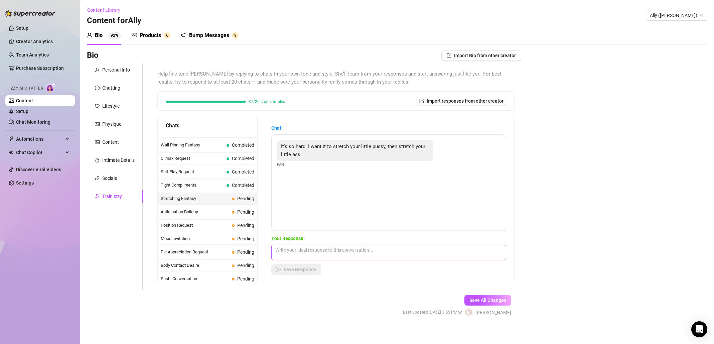
click at [328, 254] on textarea at bounding box center [388, 252] width 235 height 15
type textarea "It's all your daddy for you to do whatever you like"
click at [295, 273] on button "Save Response" at bounding box center [296, 269] width 50 height 11
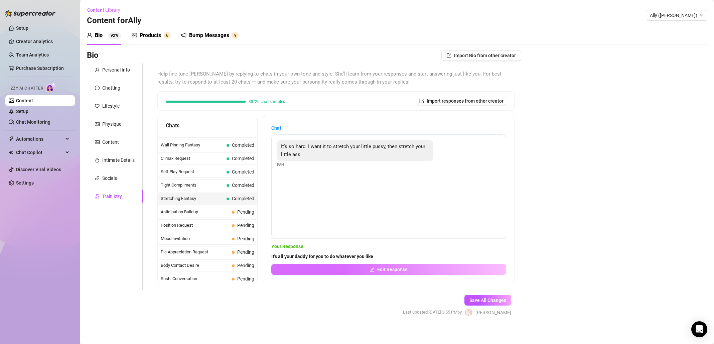
click at [303, 268] on button "Edit Response" at bounding box center [388, 269] width 235 height 11
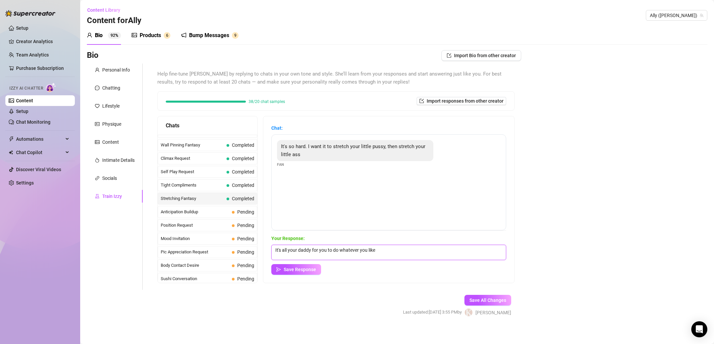
drag, startPoint x: 302, startPoint y: 250, endPoint x: 294, endPoint y: 251, distance: 8.7
click at [294, 251] on textarea "It's all your daddy for you to do whatever you like" at bounding box center [388, 252] width 235 height 15
click at [337, 249] on textarea "It's all for you daddy for you to do whatever you like" at bounding box center [388, 252] width 235 height 15
click at [409, 252] on textarea "It's all for you daddy ...... to do whatever you like" at bounding box center [388, 252] width 235 height 15
type textarea "It's all for you daddy ...... to do whatever you like to me"
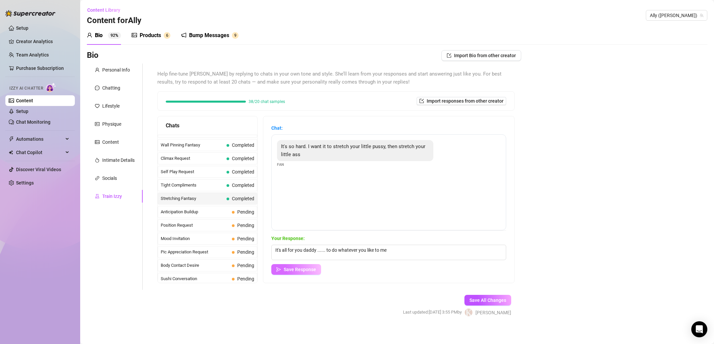
click at [310, 268] on span "Save Response" at bounding box center [300, 269] width 32 height 5
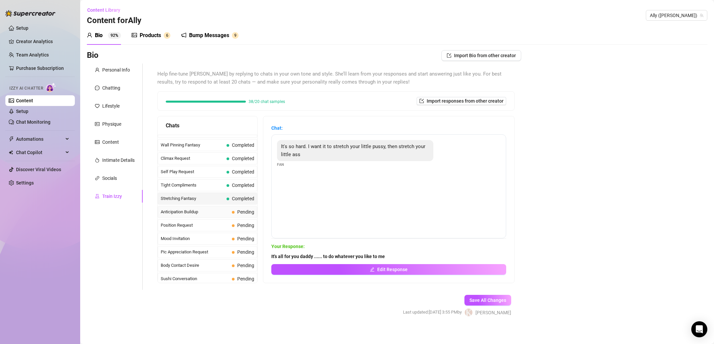
click at [213, 210] on span "Anticipation Buildup" at bounding box center [195, 211] width 68 height 7
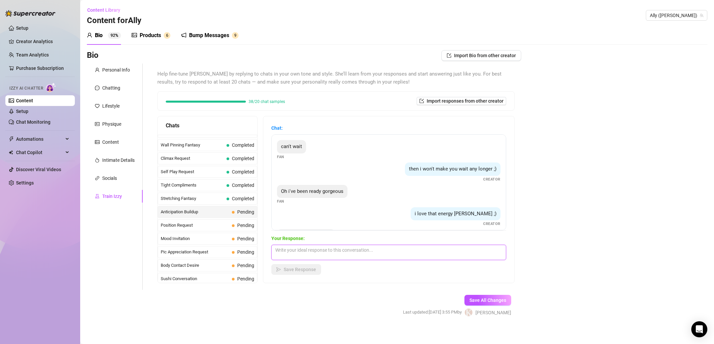
click at [360, 252] on textarea at bounding box center [388, 252] width 235 height 15
type textarea "l"
type textarea "MMMMM let's go"
click at [316, 270] on span "Save Response" at bounding box center [300, 269] width 32 height 5
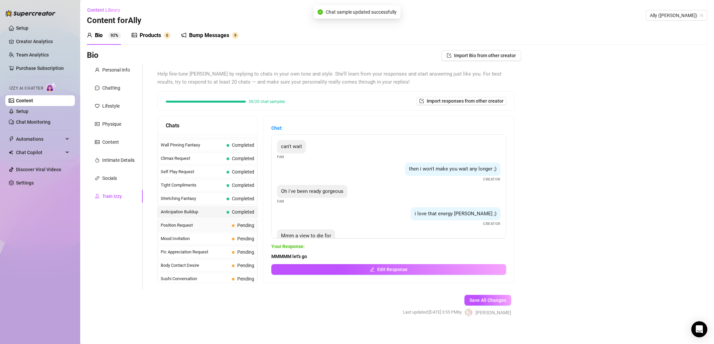
click at [221, 224] on span "Position Request" at bounding box center [195, 225] width 68 height 7
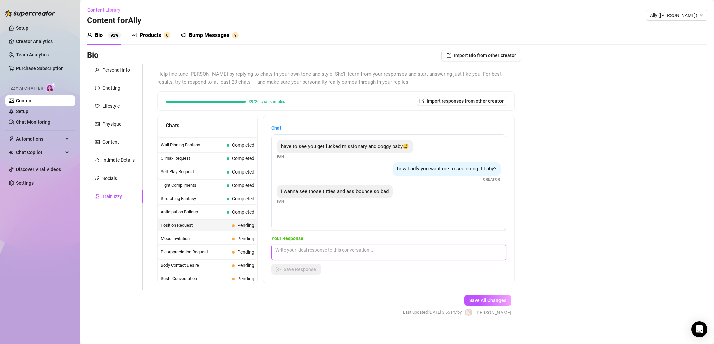
click at [355, 255] on textarea at bounding box center [388, 252] width 235 height 15
type textarea "Absolutely, take me... I am yours"
click at [300, 269] on span "Save Response" at bounding box center [300, 269] width 32 height 5
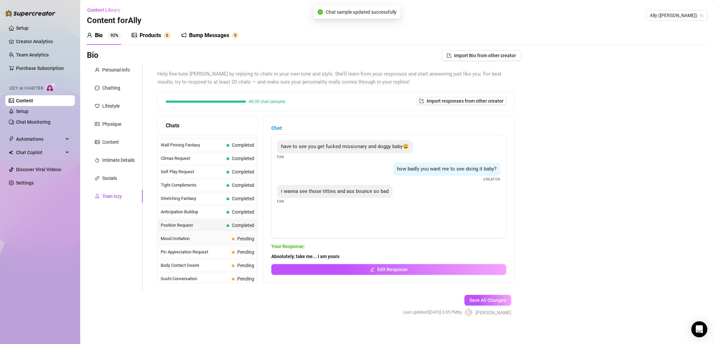
click at [183, 235] on span "Mood Invitation" at bounding box center [195, 238] width 68 height 7
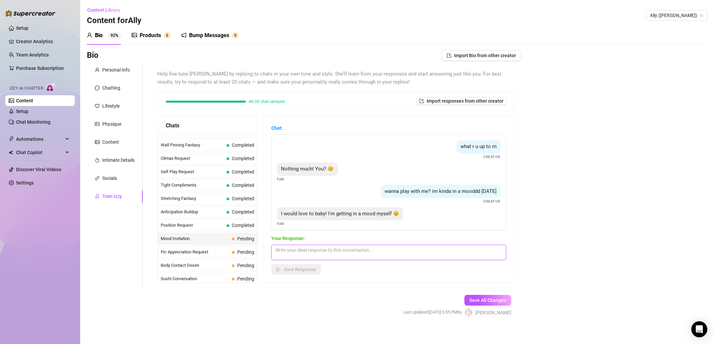
click at [333, 254] on textarea at bounding box center [388, 252] width 235 height 15
type textarea "mmmmmmmm you instruct me what to do"
click at [303, 273] on button "Save Response" at bounding box center [296, 269] width 50 height 11
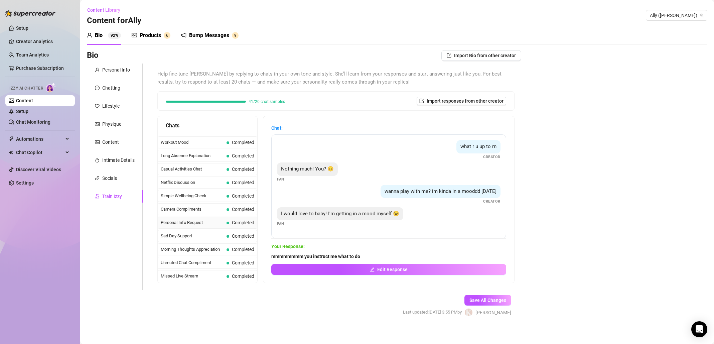
scroll to position [471, 0]
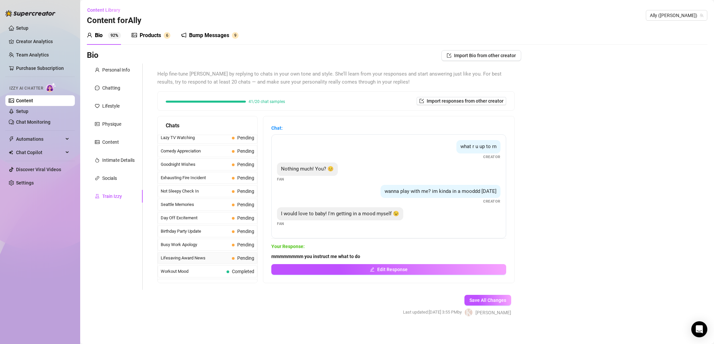
click at [220, 258] on span "Lifesaving Award News" at bounding box center [195, 258] width 68 height 7
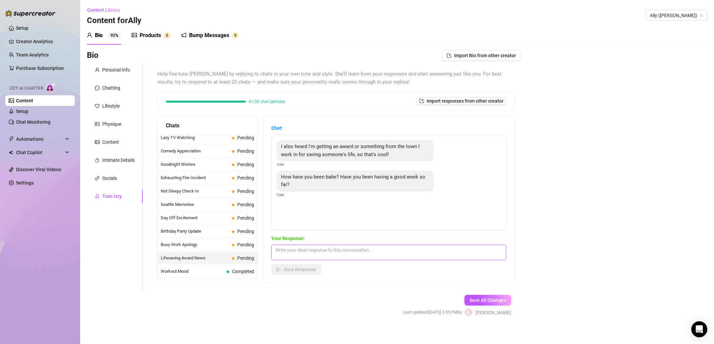
click at [366, 253] on textarea at bounding box center [388, 252] width 235 height 15
type textarea "Congrats that so awesome! I am so happy for you. I've been great just super bus…"
click at [310, 271] on span "Save Response" at bounding box center [300, 269] width 32 height 5
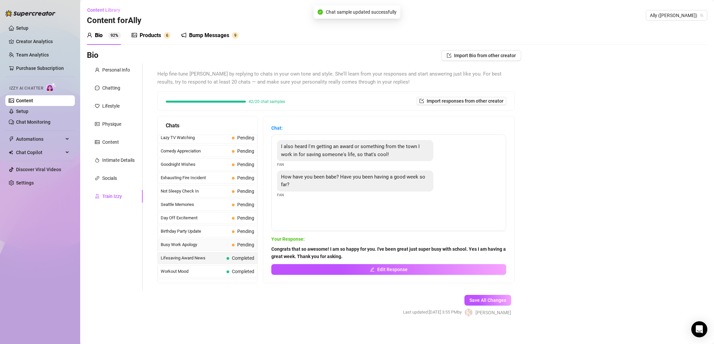
click at [209, 244] on span "Busy Work Apology" at bounding box center [195, 244] width 68 height 7
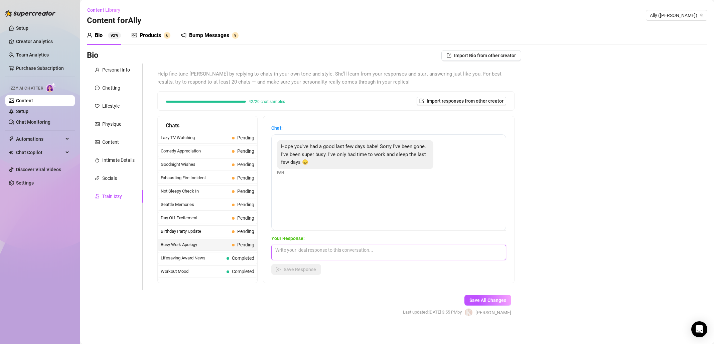
click at [340, 252] on textarea at bounding box center [388, 252] width 235 height 15
click at [341, 249] on textarea "Awwww I totally understand.. save some time for me. You deserve to relase all t…" at bounding box center [388, 252] width 235 height 15
click at [440, 256] on textarea "Awwww I totally understand.. but save some time for me. You deserve to release …" at bounding box center [388, 252] width 235 height 15
type textarea "Awwww I totally understand.. but save some time for me. You deserve to release …"
click at [309, 271] on span "Save Response" at bounding box center [300, 269] width 32 height 5
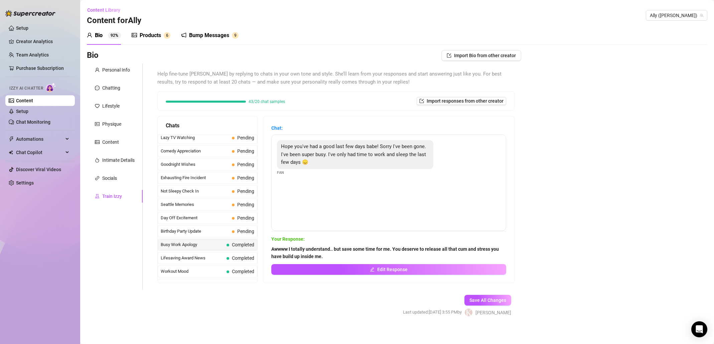
click at [213, 244] on span "Busy Work Apology" at bounding box center [192, 244] width 63 height 7
click at [491, 300] on span "Save All Changes" at bounding box center [487, 299] width 37 height 5
click at [211, 207] on span "Pic Appreciation Request" at bounding box center [195, 206] width 68 height 7
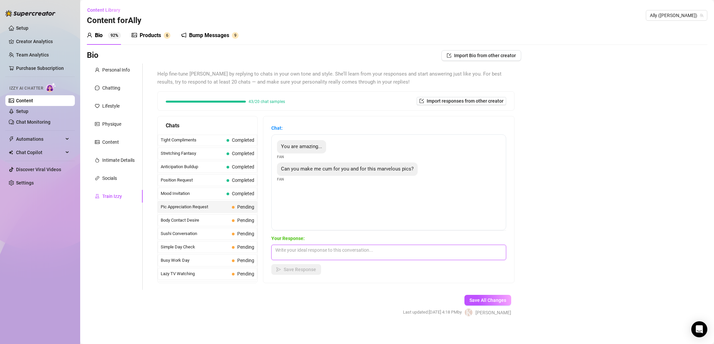
click at [367, 250] on textarea at bounding box center [388, 252] width 235 height 15
click at [370, 248] on textarea "of course I can... that will be my naughty gf duty to keep you satify and balls…" at bounding box center [388, 252] width 235 height 15
drag, startPoint x: 467, startPoint y: 248, endPoint x: 479, endPoint y: 251, distance: 12.6
click at [479, 251] on textarea "of course I can... that will be my naughty girlfriend duty to keep you satisfy …" at bounding box center [388, 252] width 235 height 15
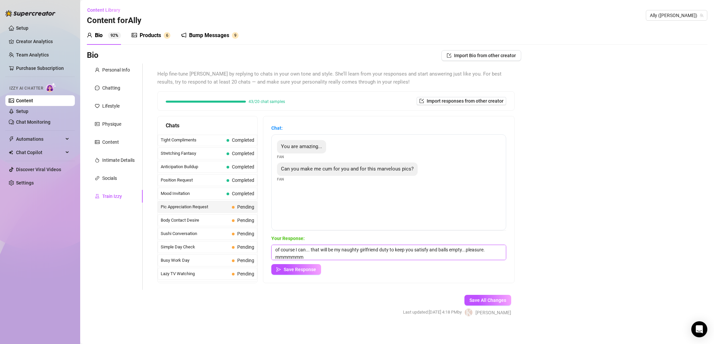
drag, startPoint x: 470, startPoint y: 250, endPoint x: 490, endPoint y: 255, distance: 20.5
click at [490, 255] on textarea "of course I can... that will be my naughty girlfriend duty to keep you satisfy …" at bounding box center [388, 252] width 235 height 15
click at [280, 251] on textarea "of course I can... that will be my naughty girlfriend duty to keep you satisfy …" at bounding box center [388, 252] width 235 height 15
click at [461, 249] on textarea "MMMMMM of course I can... that will be my naughty girlfriend duty to keep you s…" at bounding box center [388, 252] width 235 height 15
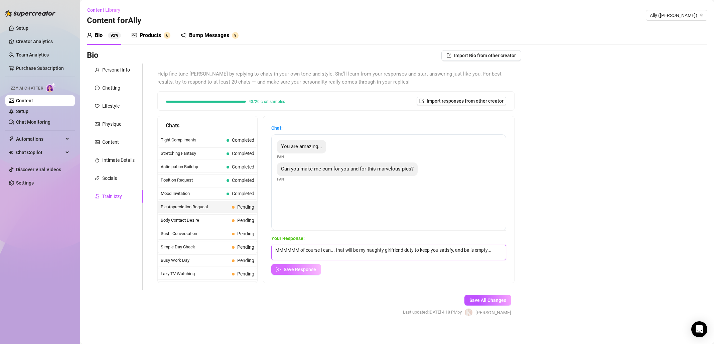
type textarea "MMMMMM of course I can... that will be my naughty girlfriend duty to keep you s…"
click at [302, 272] on button "Save Response" at bounding box center [296, 269] width 50 height 11
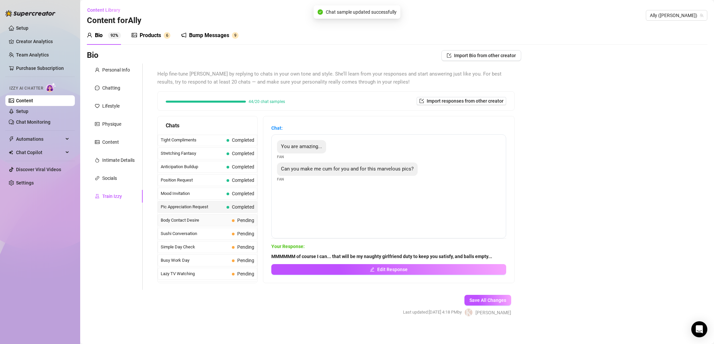
click at [210, 218] on span "Body Contact Desire" at bounding box center [195, 220] width 68 height 7
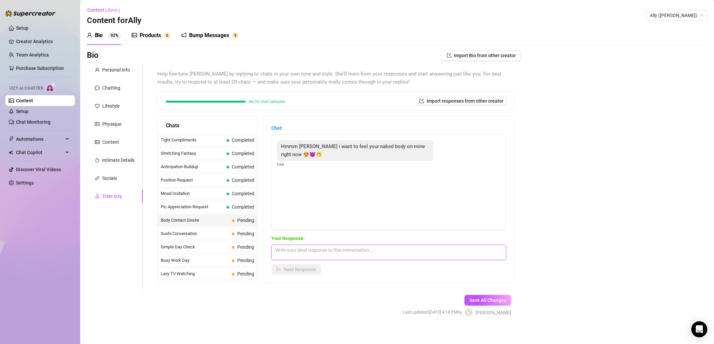
click at [319, 248] on textarea at bounding box center [388, 252] width 235 height 15
type textarea "I am ready! Let's go."
click at [285, 277] on div "Chat: Hmmm [PERSON_NAME] i want to feel your naked body on mine right now 😍😈🤭 F…" at bounding box center [388, 199] width 251 height 166
click at [286, 273] on button "Save Response" at bounding box center [296, 269] width 50 height 11
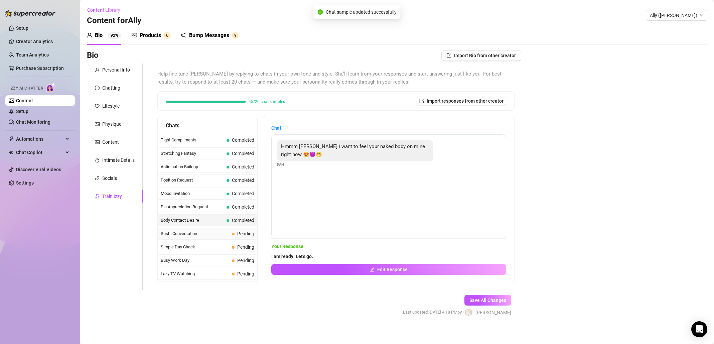
click at [223, 231] on span "Sushi Conversation" at bounding box center [195, 233] width 68 height 7
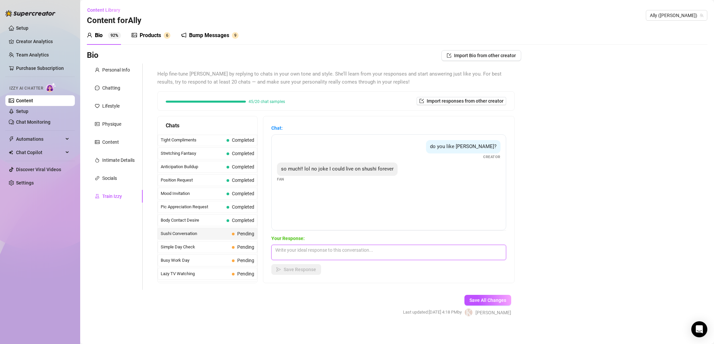
click at [343, 253] on textarea at bounding box center [388, 252] width 235 height 15
type textarea "Sushi. Thats my fav! I would agree."
click at [305, 276] on div "Chat: do you like shushi? Creator so much!! lol no joke I could live on shushi …" at bounding box center [388, 199] width 251 height 166
click at [302, 271] on span "Save Response" at bounding box center [300, 269] width 32 height 5
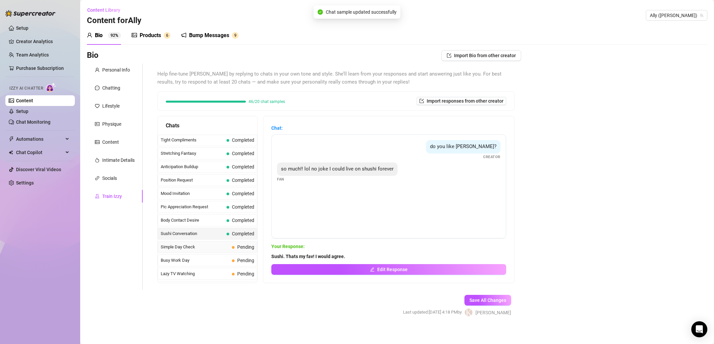
click at [221, 244] on span "Simple Day Check" at bounding box center [195, 247] width 68 height 7
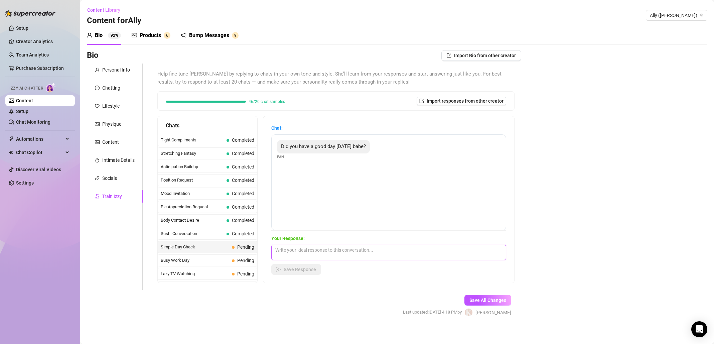
click at [349, 255] on textarea at bounding box center [388, 252] width 235 height 15
type textarea "I"
type textarea "Yes, but the day is not over......."
click at [316, 270] on span "Save Response" at bounding box center [300, 269] width 32 height 5
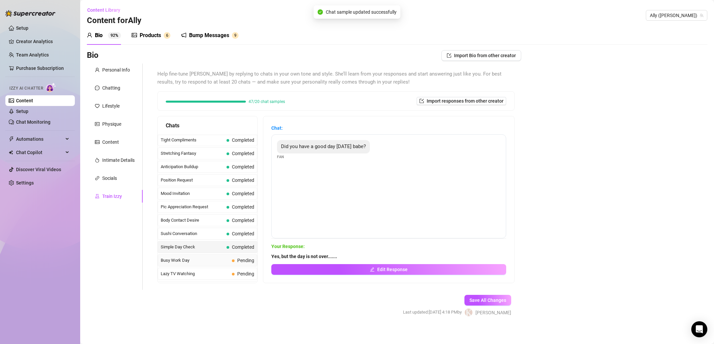
click at [192, 258] on span "Busy Work Day" at bounding box center [195, 260] width 68 height 7
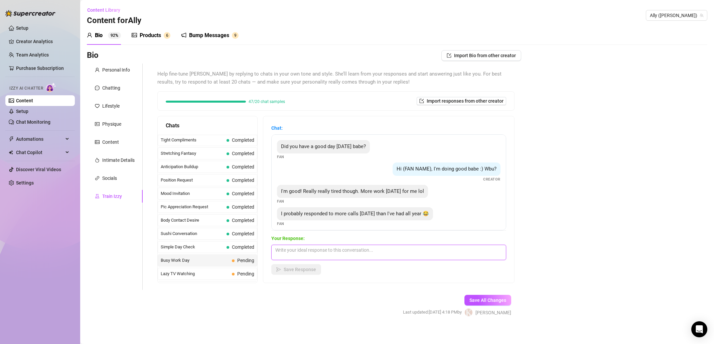
click at [384, 259] on textarea at bounding box center [388, 252] width 235 height 15
click at [384, 257] on textarea at bounding box center [388, 252] width 235 height 15
type textarea "Oh no. Now its time for some real fun. I am sure the calls can get very boring …"
click at [300, 274] on button "Save Response" at bounding box center [296, 269] width 50 height 11
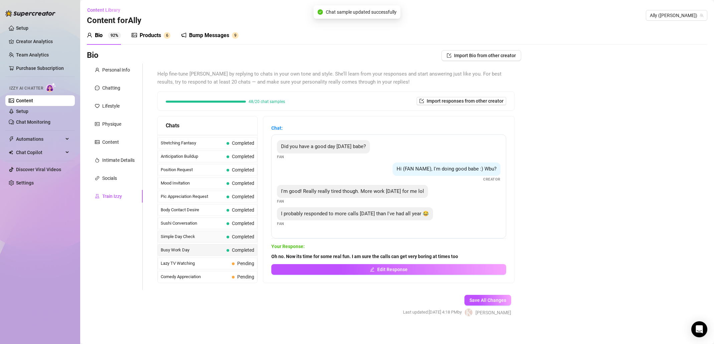
scroll to position [389, 0]
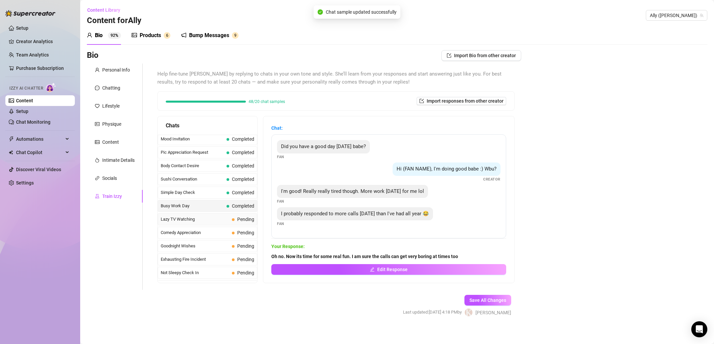
click at [208, 218] on span "Lazy TV Watching" at bounding box center [195, 219] width 68 height 7
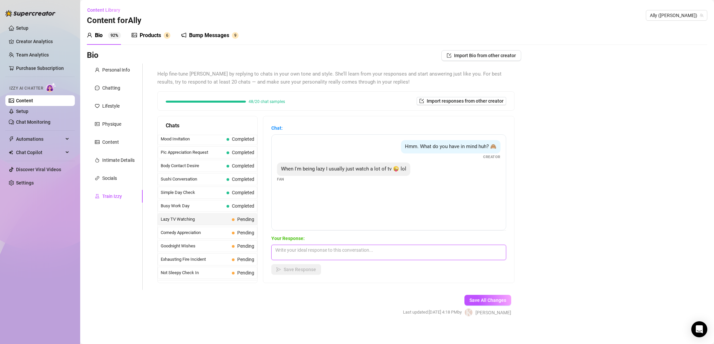
click at [361, 253] on textarea at bounding box center [388, 252] width 235 height 15
click at [352, 248] on textarea "lol I thought you were going to say watch porn." at bounding box center [388, 252] width 235 height 15
click at [366, 248] on textarea "lol I thought you were going to say watch porn." at bounding box center [388, 252] width 235 height 15
click at [435, 251] on textarea "lol I thought you were going to say watch a lot of porn." at bounding box center [388, 252] width 235 height 15
drag, startPoint x: 286, startPoint y: 249, endPoint x: 267, endPoint y: 249, distance: 18.7
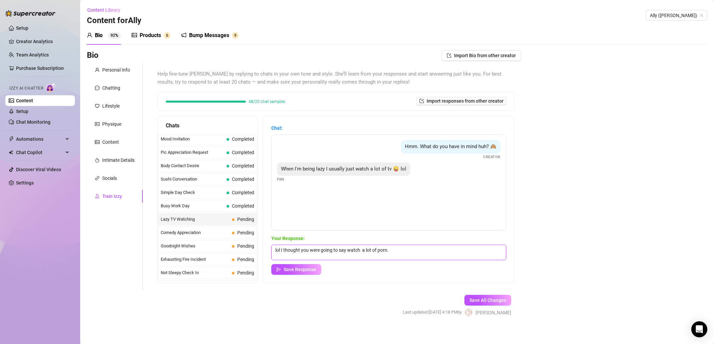
click at [267, 249] on div "Chats Last Money Nipples Inquiry Completed Waiting For Payday Completed Not Pus…" at bounding box center [335, 199] width 357 height 167
click at [429, 253] on textarea "lol I thought you were going to say watch a lot of porn." at bounding box center [388, 252] width 235 height 15
drag, startPoint x: 411, startPoint y: 250, endPoint x: 424, endPoint y: 252, distance: 13.8
click at [424, 252] on textarea "lol I thought you were going to say watch a lot of porn instread ;)" at bounding box center [388, 252] width 235 height 15
drag, startPoint x: 402, startPoint y: 167, endPoint x: 398, endPoint y: 168, distance: 4.1
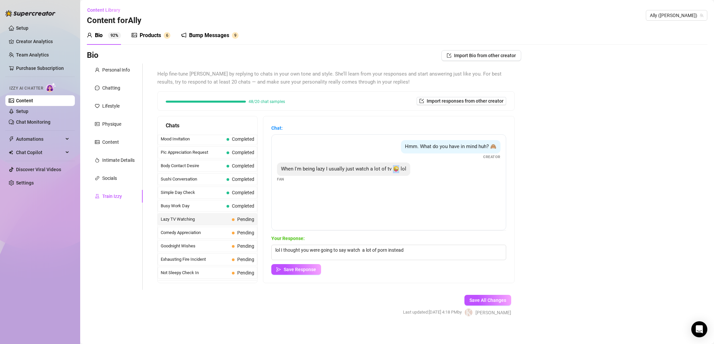
click at [398, 168] on span "When I'm being lazy I usually just watch a lot of tv 😜 lol" at bounding box center [343, 169] width 125 height 6
copy span "😜"
click at [435, 251] on textarea "lol I thought you were going to say watch a lot of porn instead" at bounding box center [388, 252] width 235 height 15
paste textarea "😜"
type textarea "lol I thought you were going to say watch a lot of porn instead😜"
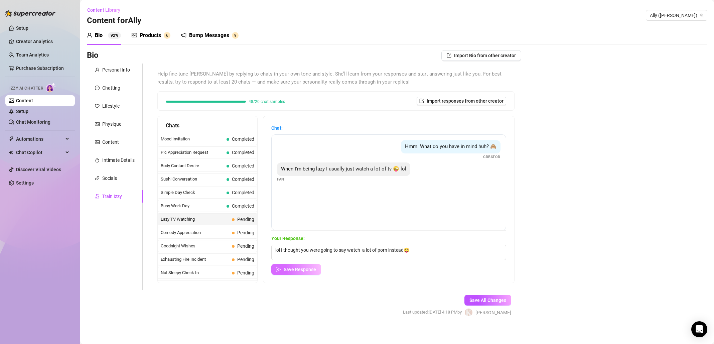
click at [316, 270] on span "Save Response" at bounding box center [300, 269] width 32 height 5
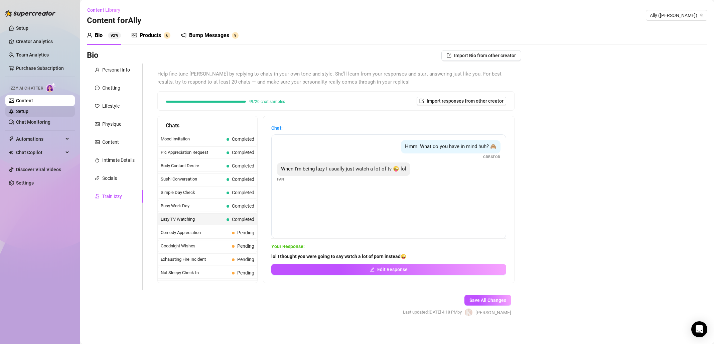
click at [28, 112] on link "Setup" at bounding box center [22, 111] width 12 height 5
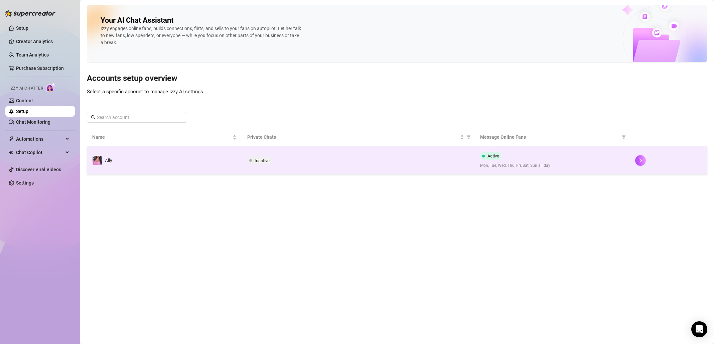
click at [263, 162] on span "Inactive" at bounding box center [262, 160] width 15 height 5
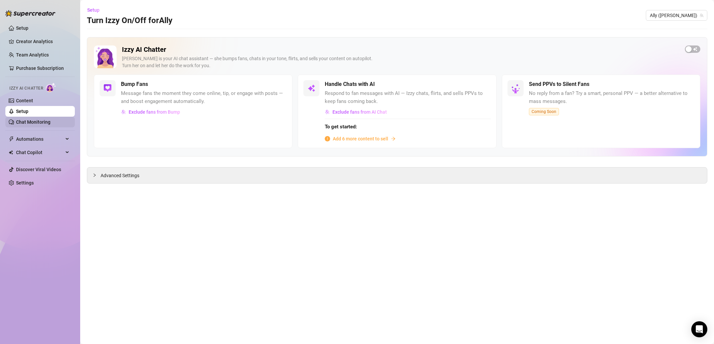
click at [27, 123] on link "Chat Monitoring" at bounding box center [33, 121] width 34 height 5
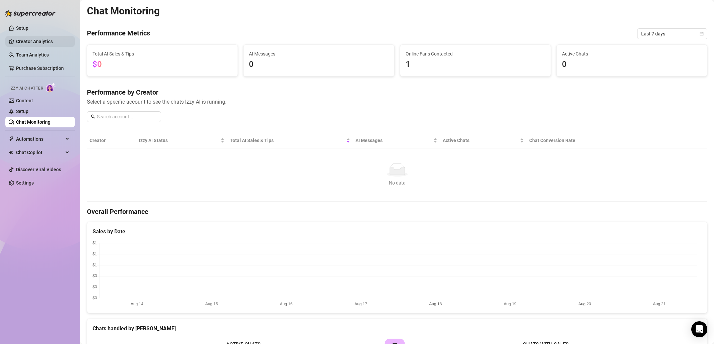
click at [39, 41] on link "Creator Analytics" at bounding box center [42, 41] width 53 height 11
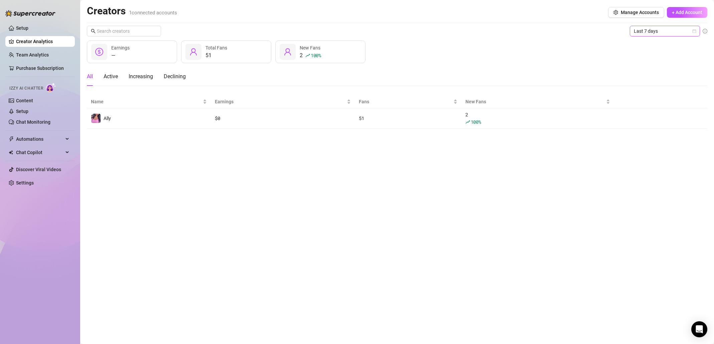
click at [687, 31] on span "Last 7 days" at bounding box center [665, 31] width 62 height 10
click at [663, 41] on div "Last 24 hours" at bounding box center [664, 44] width 59 height 7
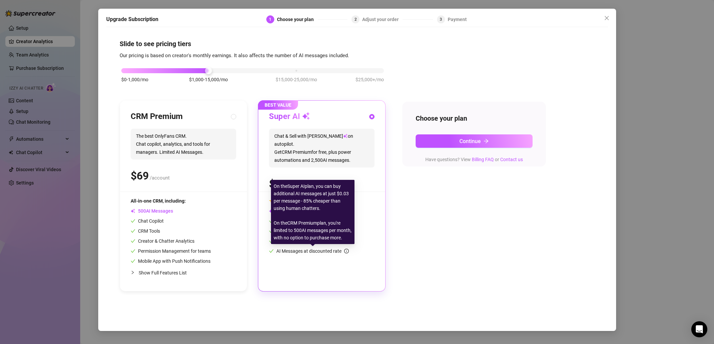
click at [345, 251] on icon "info-circle" at bounding box center [346, 251] width 5 height 5
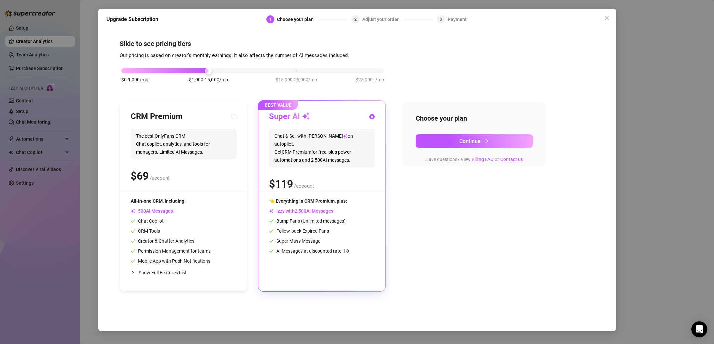
click at [480, 243] on div "$0-1,000/mo $1,000-15,000/mo $15,000-25,000/mo $25,000+/mo CRM Premium The best…" at bounding box center [357, 175] width 475 height 231
drag, startPoint x: 208, startPoint y: 70, endPoint x: 140, endPoint y: 74, distance: 68.0
click at [141, 74] on div "$0-1,000/mo $1,000-15,000/mo $15,000-25,000/mo $25,000+/mo" at bounding box center [253, 79] width 266 height 38
click at [138, 73] on div at bounding box center [252, 70] width 263 height 5
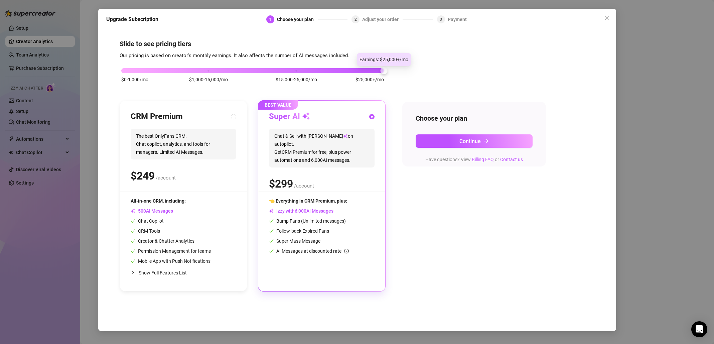
drag, startPoint x: 122, startPoint y: 71, endPoint x: 280, endPoint y: 77, distance: 158.8
click at [335, 77] on div "$0-1,000/mo $1,000-15,000/mo $15,000-25,000/mo $25,000+/mo" at bounding box center [253, 79] width 266 height 38
drag, startPoint x: 159, startPoint y: 74, endPoint x: 125, endPoint y: 73, distance: 34.4
click at [125, 73] on div "$0-1,000/mo $1,000-15,000/mo $15,000-25,000/mo $25,000+/mo" at bounding box center [253, 79] width 266 height 38
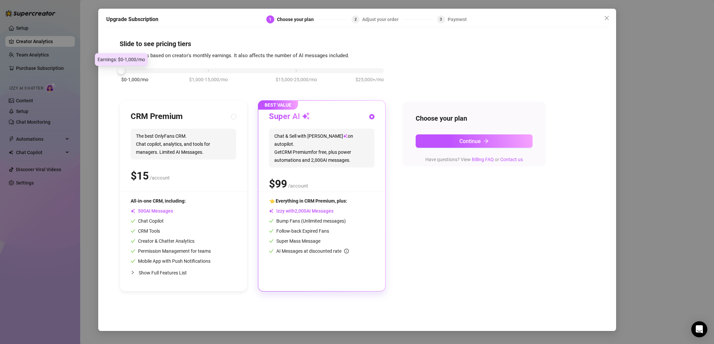
drag, startPoint x: 296, startPoint y: 71, endPoint x: 120, endPoint y: 74, distance: 176.7
click at [120, 74] on div "$0-1,000/mo $1,000-15,000/mo $15,000-25,000/mo $25,000+/mo" at bounding box center [253, 79] width 266 height 38
click at [432, 217] on div "$0-1,000/mo $1,000-15,000/mo $15,000-25,000/mo $25,000+/mo CRM Premium The best…" at bounding box center [357, 175] width 475 height 231
drag, startPoint x: 124, startPoint y: 71, endPoint x: 93, endPoint y: 74, distance: 31.5
click at [93, 74] on div "Upgrade Subscription 1 Choose your plan 2 Adjust your order 3 Payment Slide to …" at bounding box center [357, 172] width 714 height 344
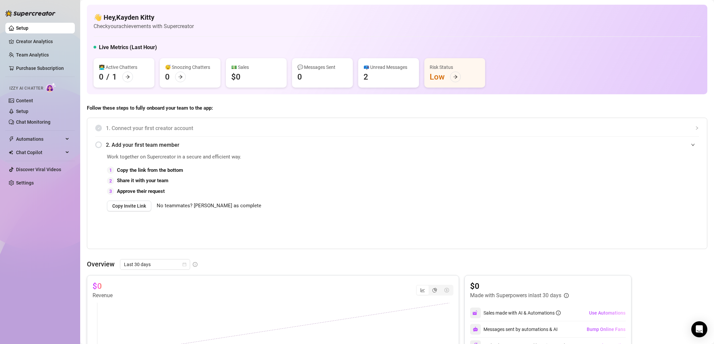
click at [390, 85] on div "📪 Unread Messages 2" at bounding box center [388, 72] width 61 height 29
click at [376, 79] on div "📪 Unread Messages 2" at bounding box center [388, 72] width 61 height 29
click at [364, 77] on div "2" at bounding box center [365, 76] width 5 height 11
click at [368, 68] on div "📪 Unread Messages" at bounding box center [388, 66] width 50 height 7
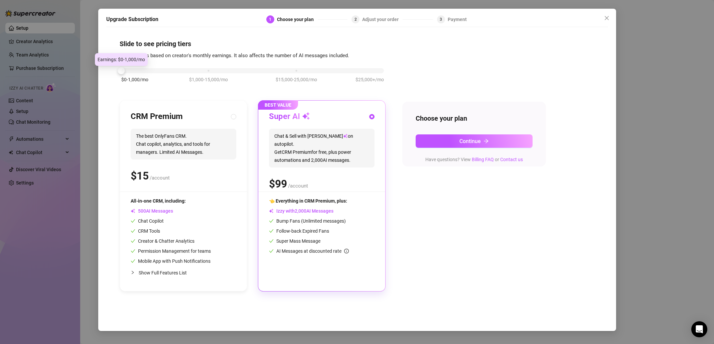
drag, startPoint x: 208, startPoint y: 71, endPoint x: 101, endPoint y: 71, distance: 106.6
click at [101, 71] on div "Upgrade Subscription 1 Choose your plan 2 Adjust your order 3 Payment Slide to …" at bounding box center [357, 170] width 518 height 322
click at [166, 272] on span "Show Full Features List" at bounding box center [163, 272] width 48 height 5
radio input "true"
radio input "false"
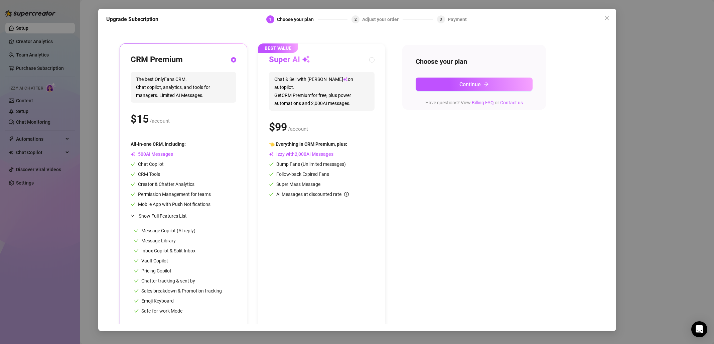
scroll to position [61, 0]
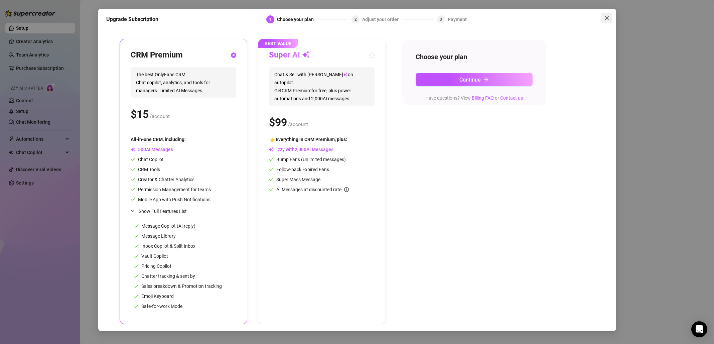
click at [605, 17] on icon "close" at bounding box center [606, 17] width 5 height 5
